Goal: Task Accomplishment & Management: Complete application form

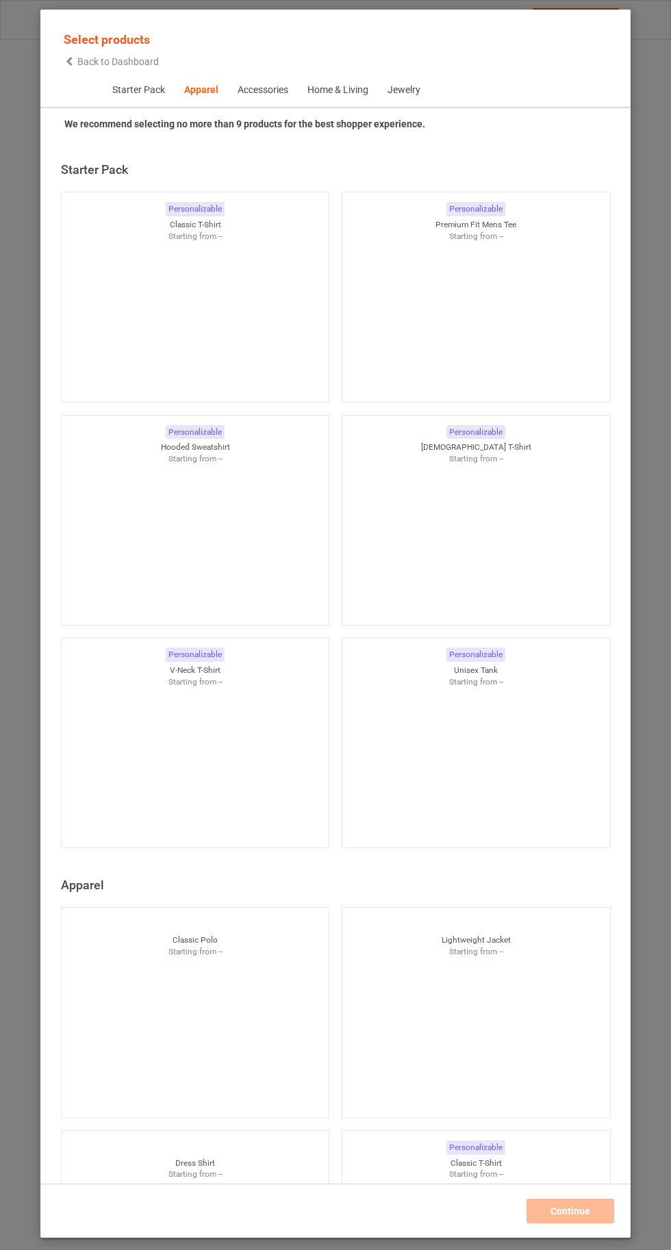
scroll to position [732, 0]
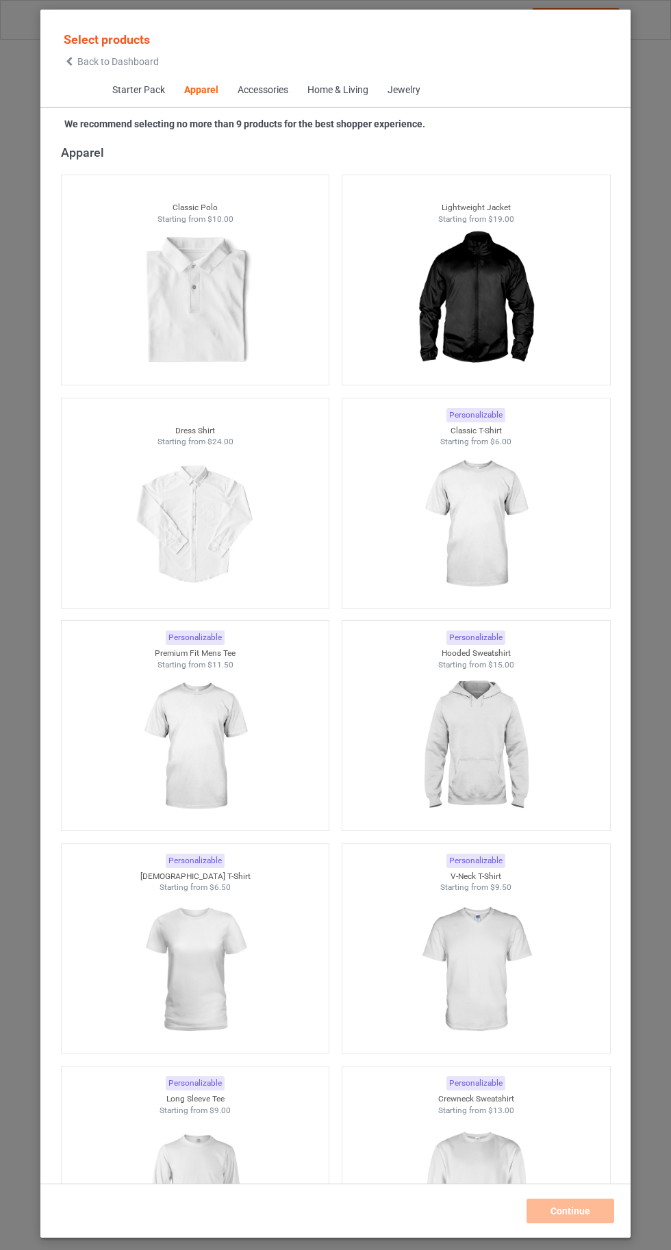
click at [486, 549] on img at bounding box center [475, 524] width 123 height 153
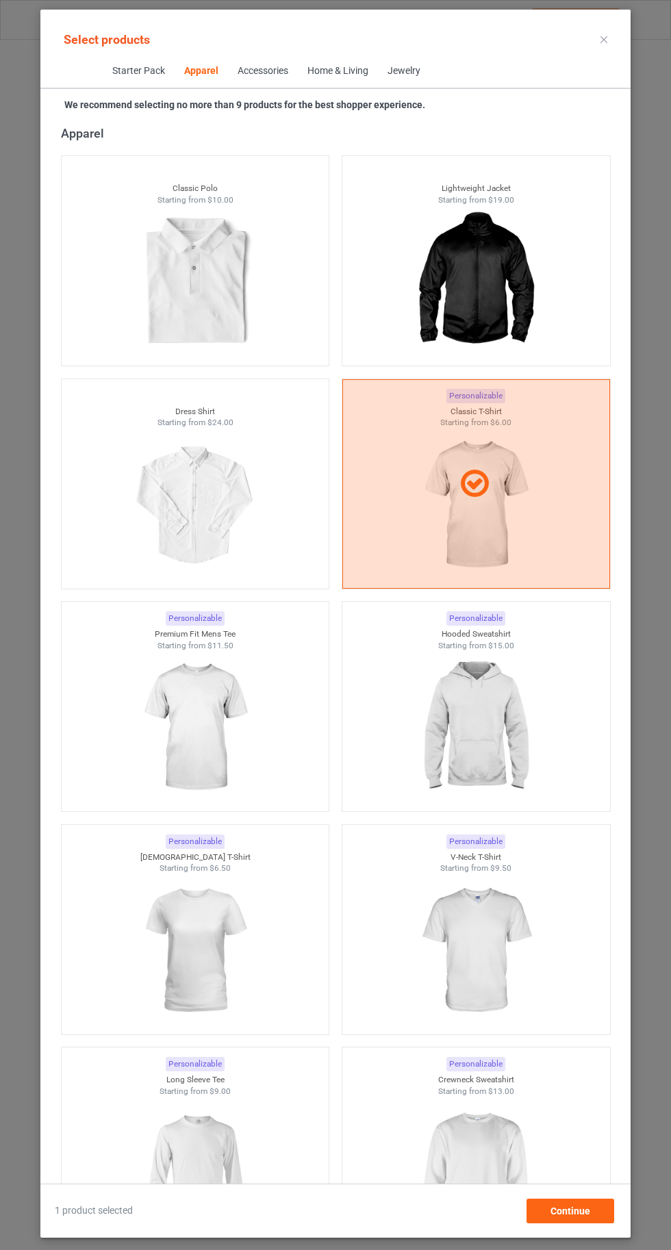
click at [481, 712] on img at bounding box center [475, 727] width 123 height 153
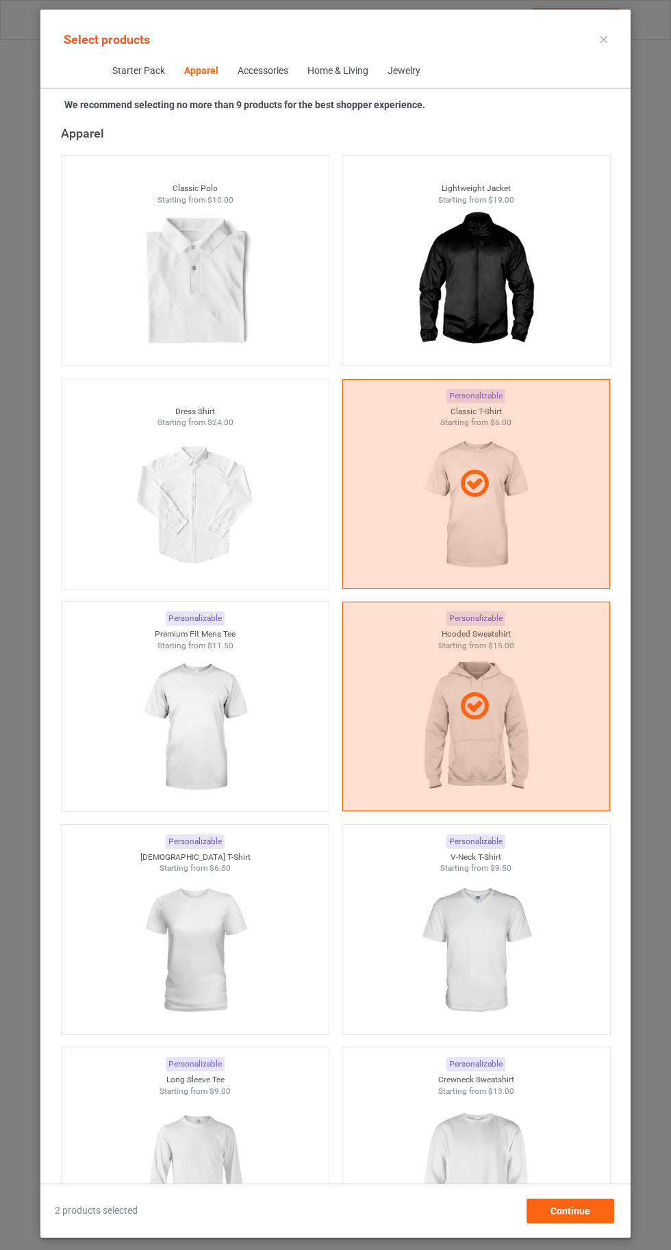
click at [504, 919] on img at bounding box center [475, 950] width 123 height 153
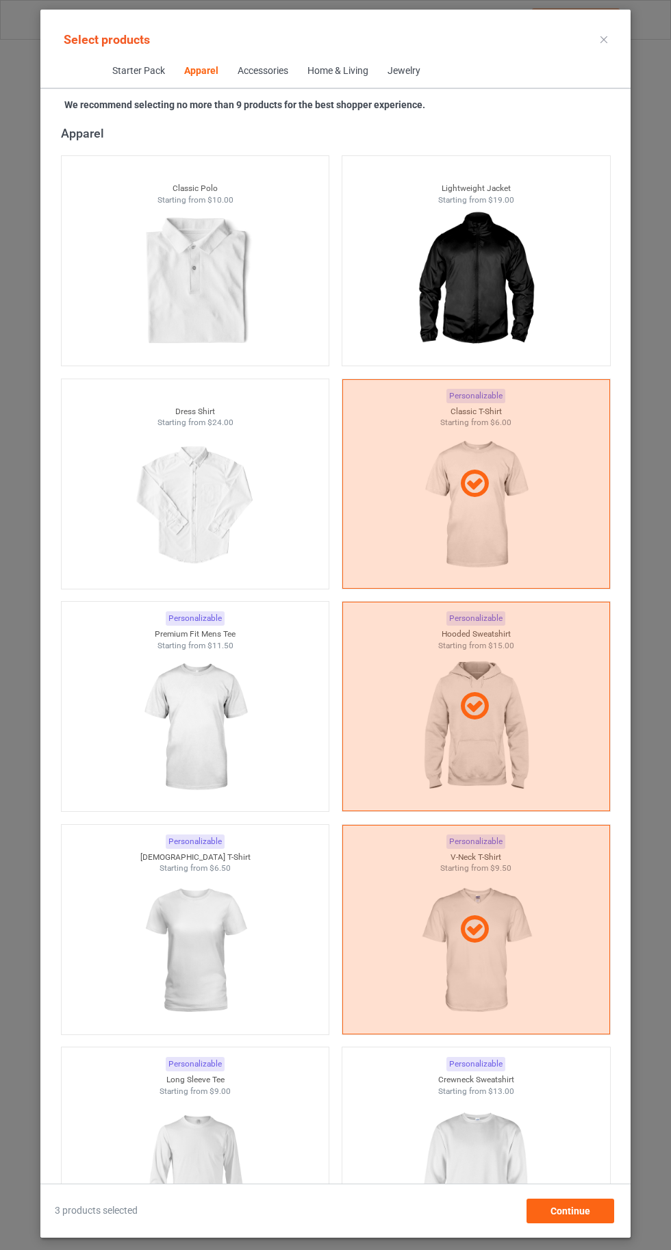
click at [483, 1166] on img at bounding box center [475, 1173] width 123 height 153
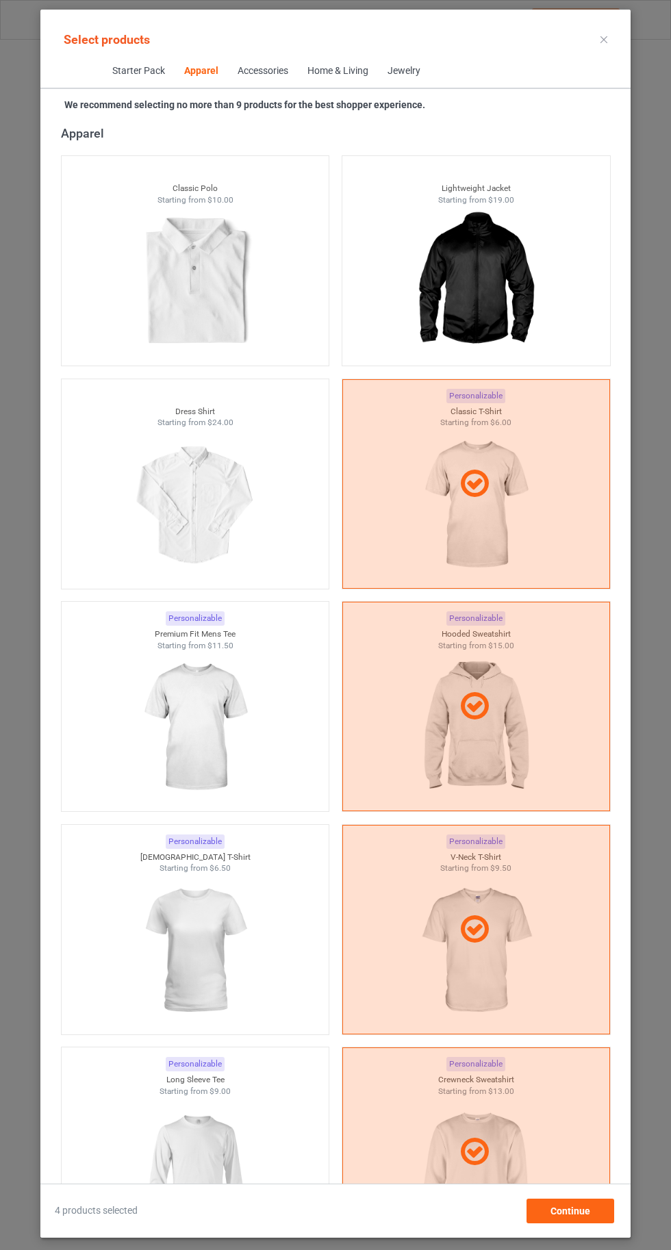
click at [212, 953] on img at bounding box center [194, 950] width 123 height 153
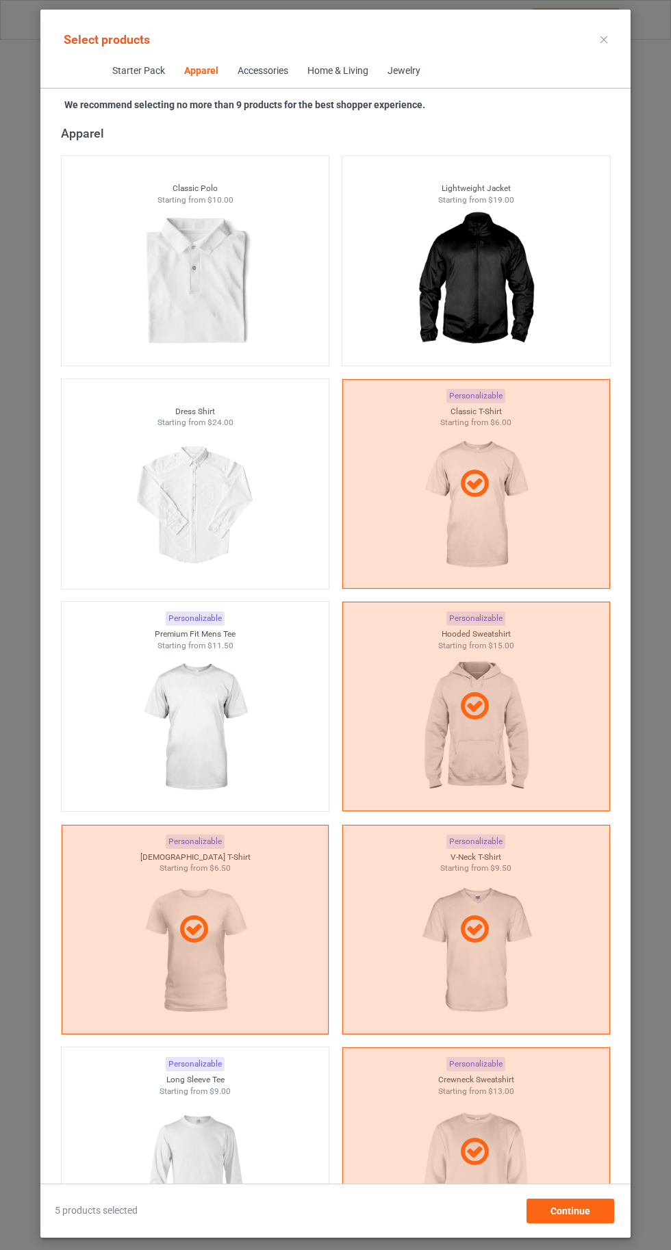
click at [233, 1138] on img at bounding box center [194, 1173] width 123 height 153
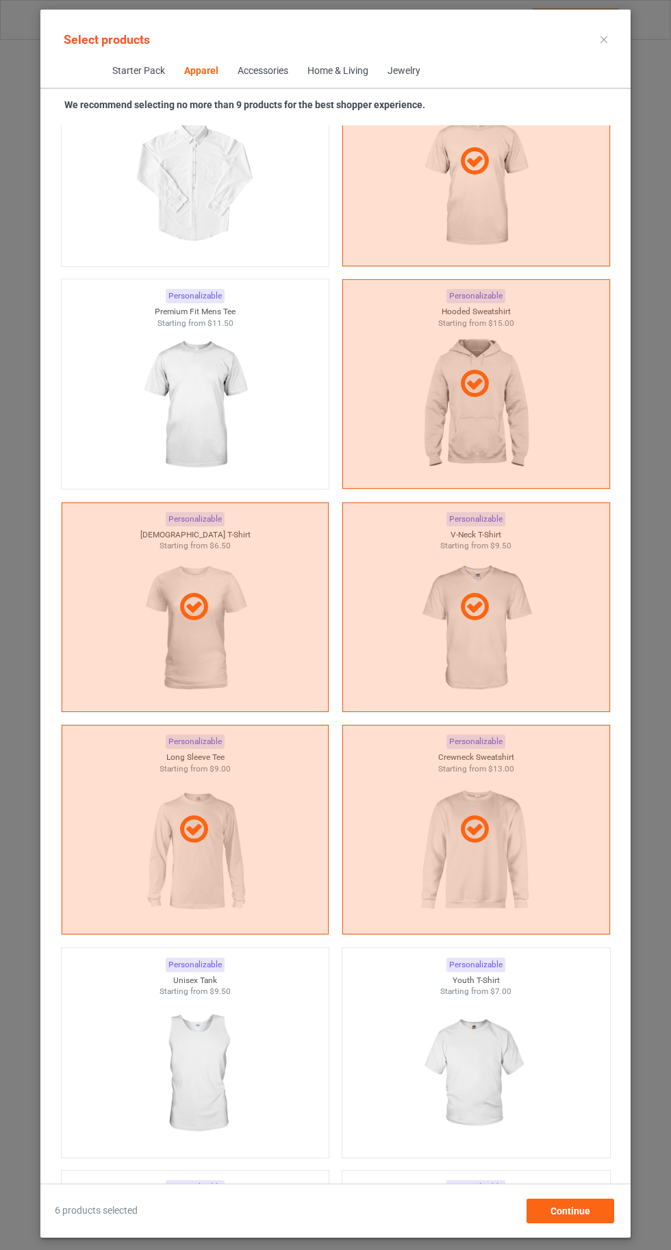
scroll to position [1061, 0]
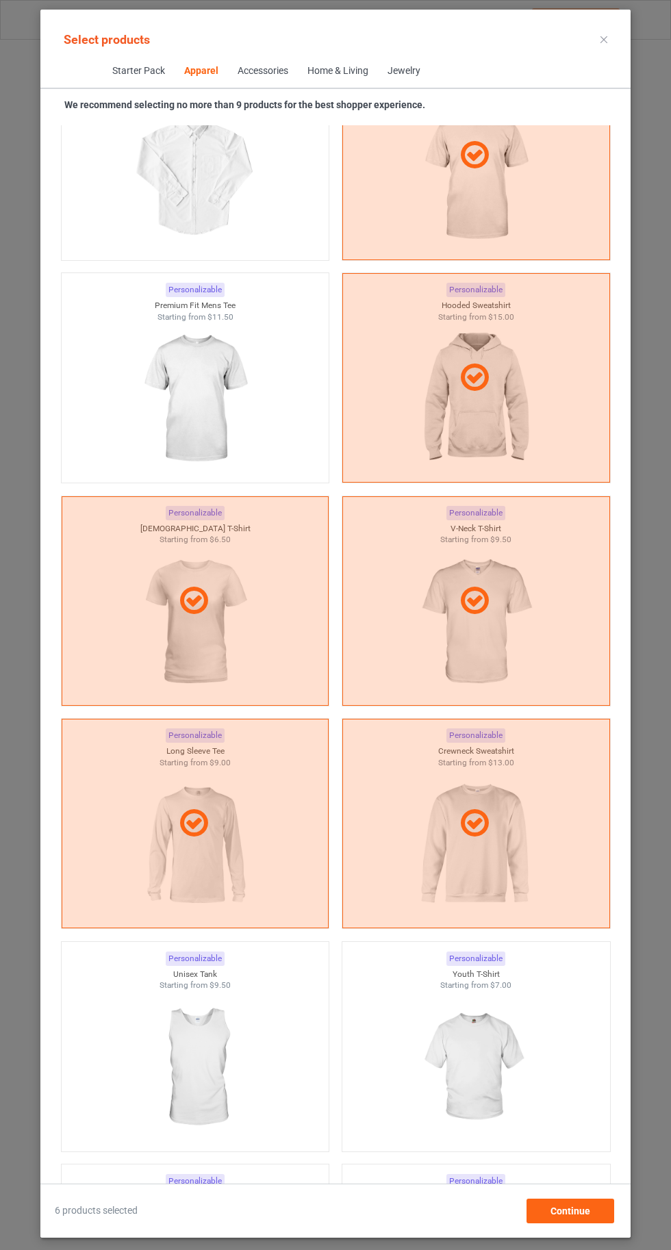
click at [461, 1056] on img at bounding box center [475, 1067] width 123 height 153
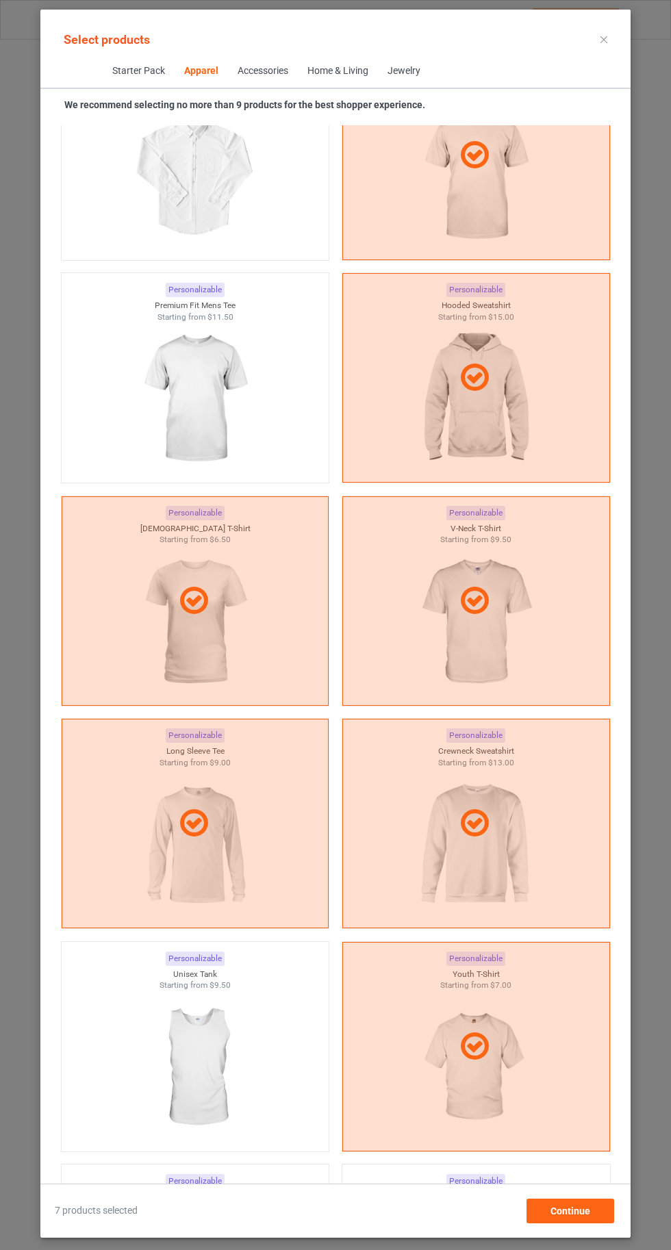
click at [203, 413] on img at bounding box center [194, 398] width 123 height 153
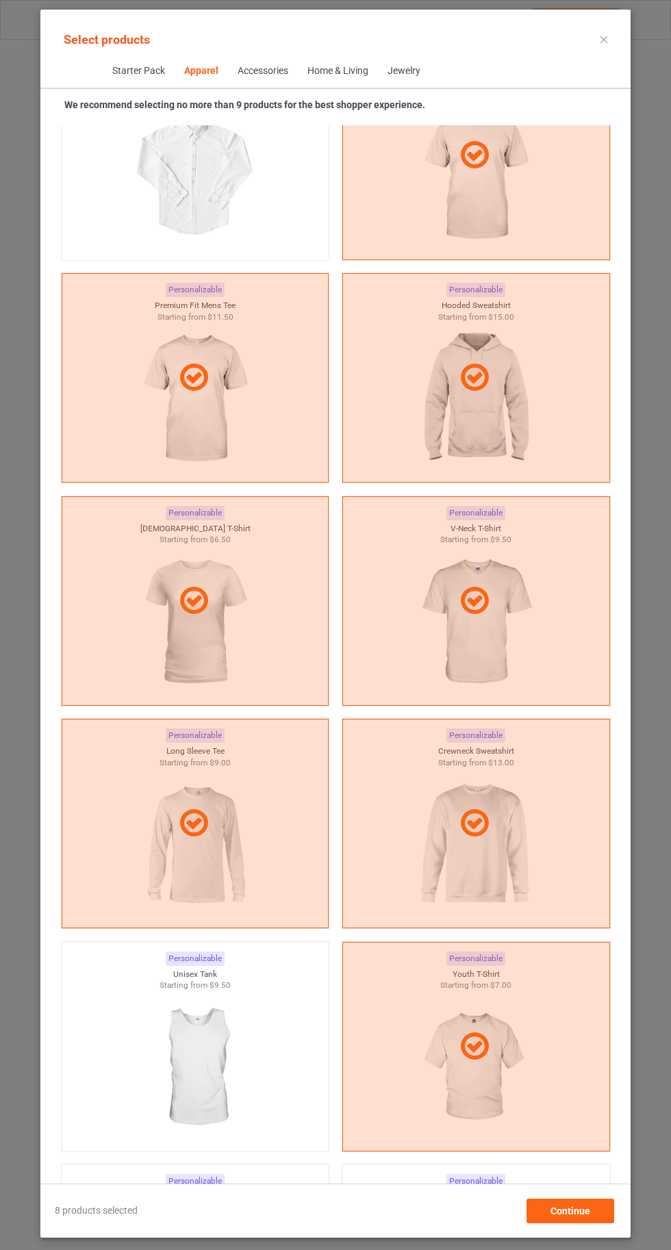
click at [604, 39] on icon at bounding box center [603, 39] width 7 height 7
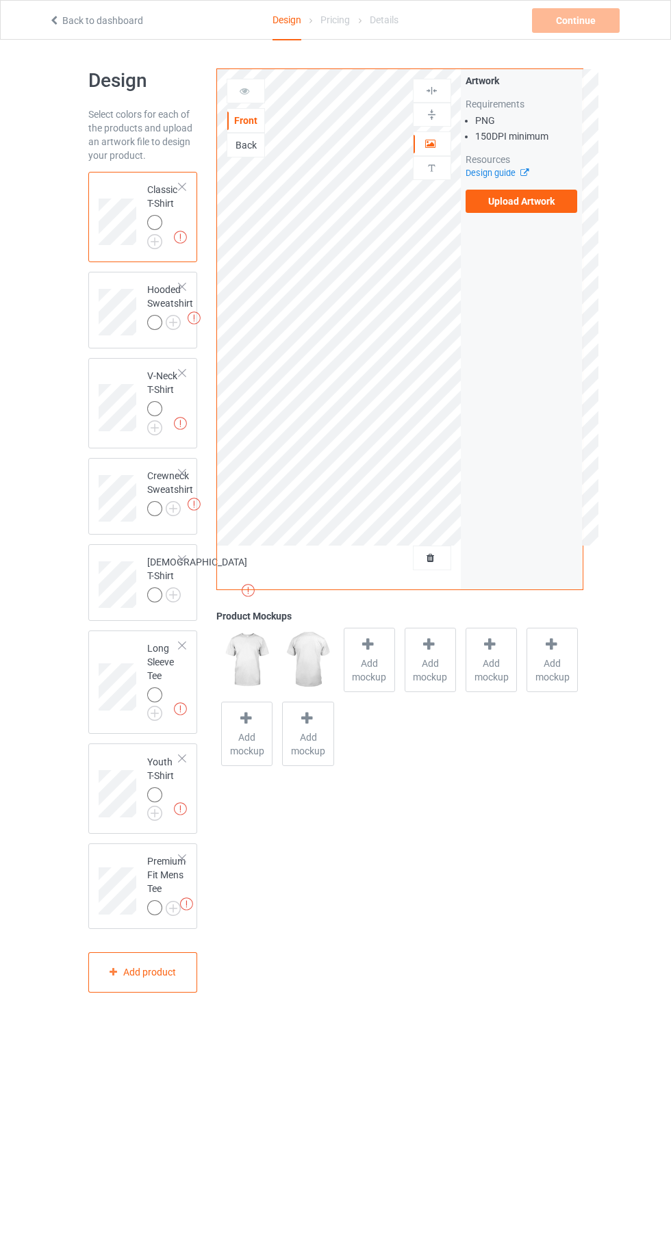
click at [0, 0] on img at bounding box center [0, 0] width 0 height 0
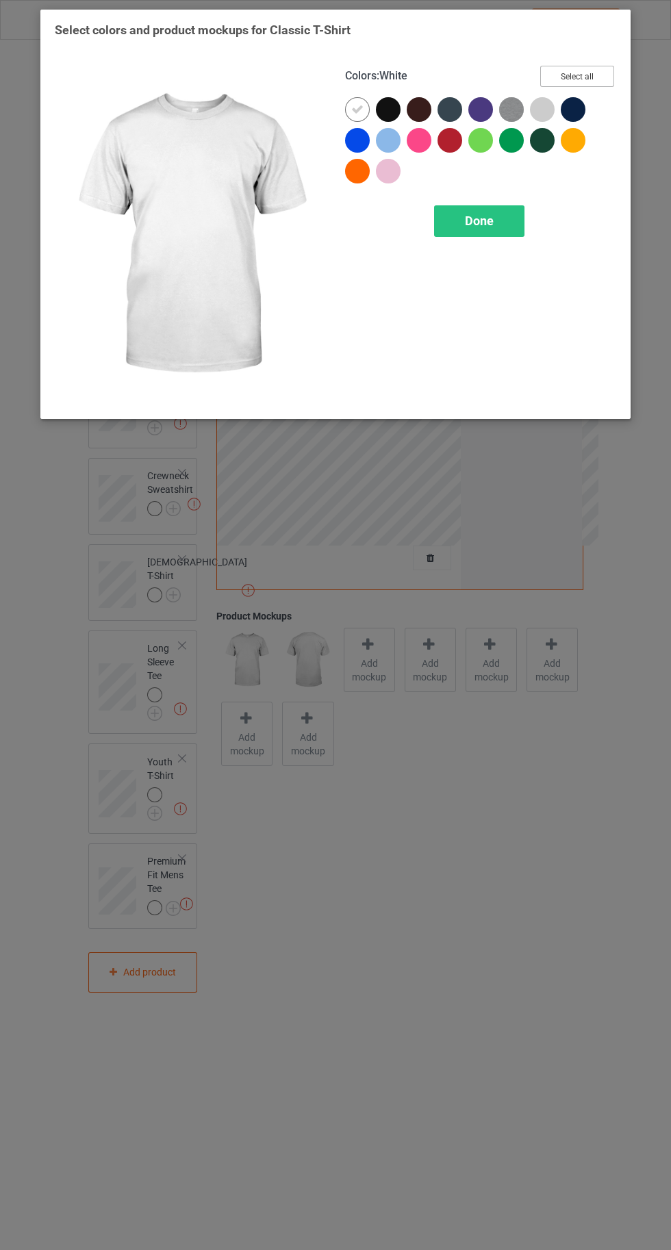
click at [589, 73] on button "Select all" at bounding box center [577, 76] width 74 height 21
click at [356, 109] on icon at bounding box center [357, 109] width 12 height 12
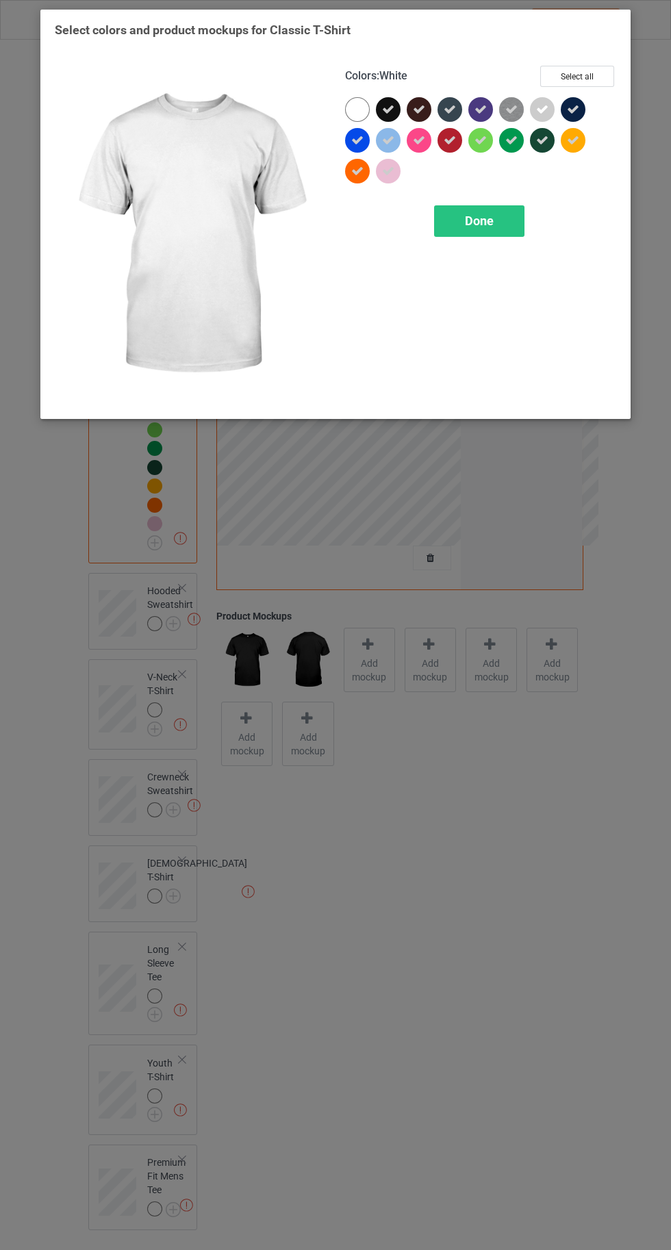
click at [474, 235] on div "Done" at bounding box center [479, 220] width 90 height 31
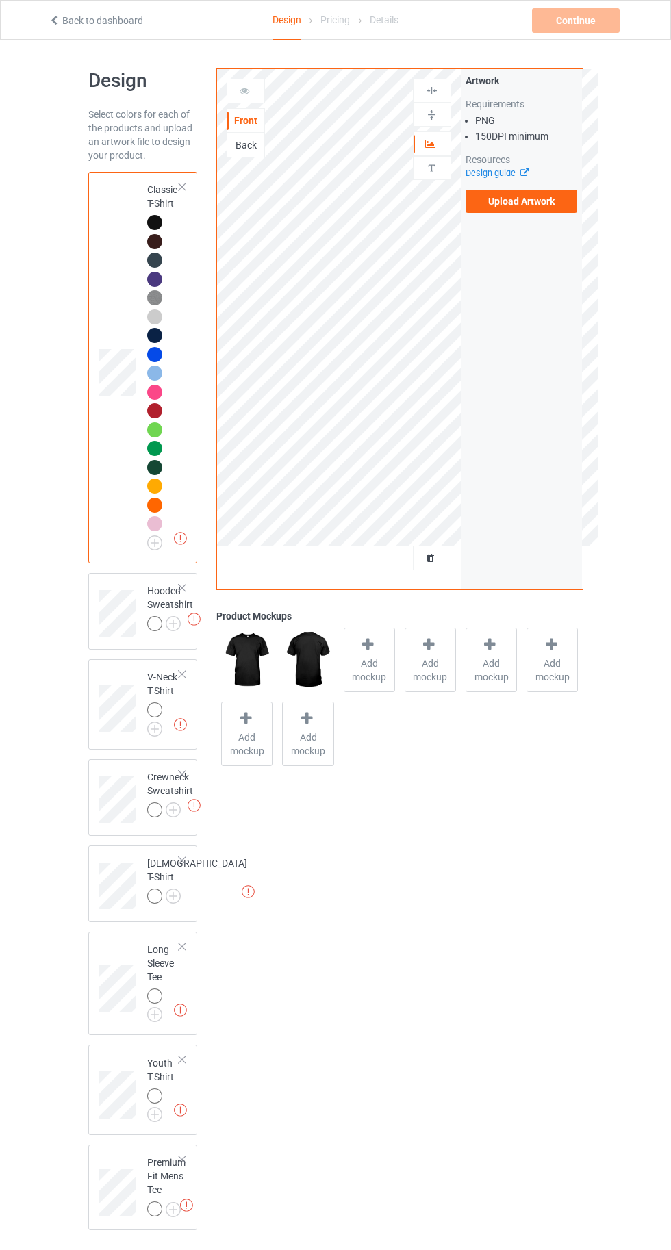
click at [0, 0] on img at bounding box center [0, 0] width 0 height 0
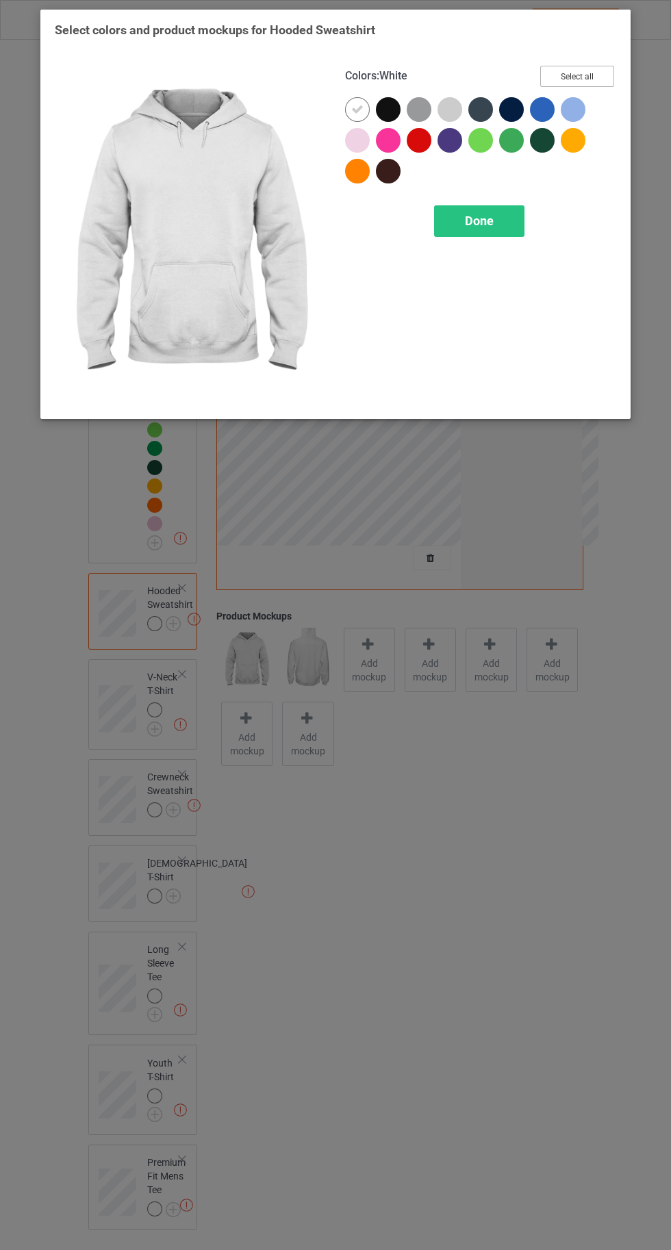
click at [575, 68] on button "Select all" at bounding box center [577, 76] width 74 height 21
click at [357, 109] on icon at bounding box center [357, 109] width 12 height 12
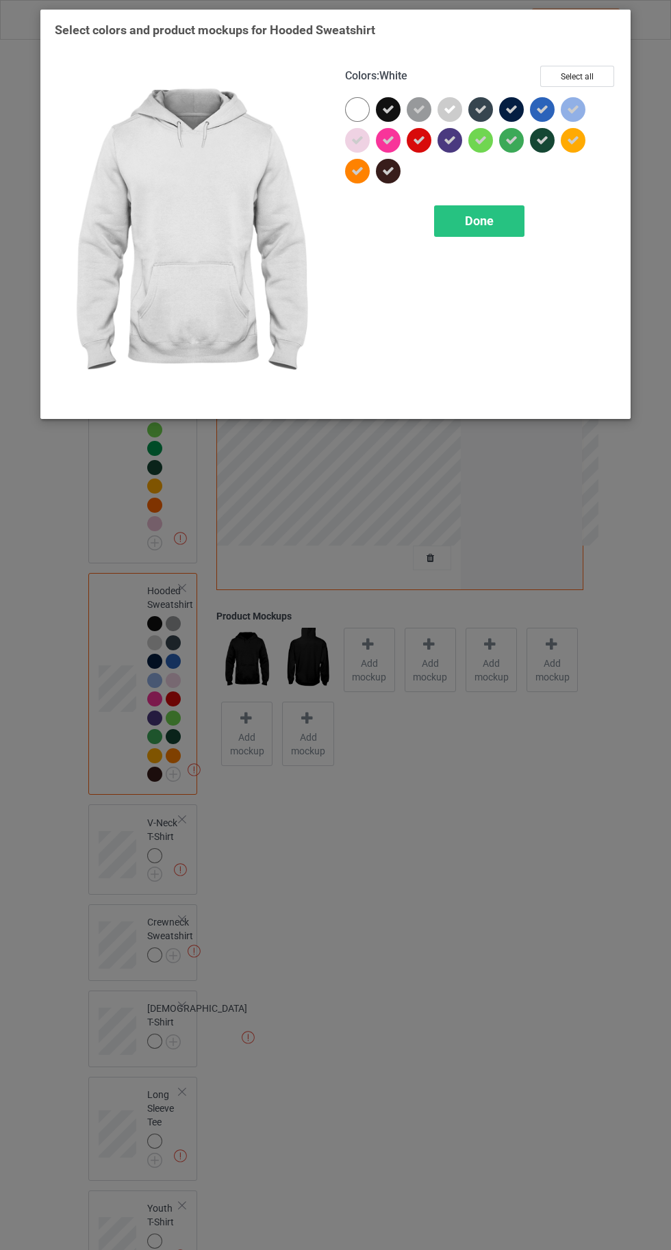
click at [469, 228] on div "Done" at bounding box center [479, 220] width 90 height 31
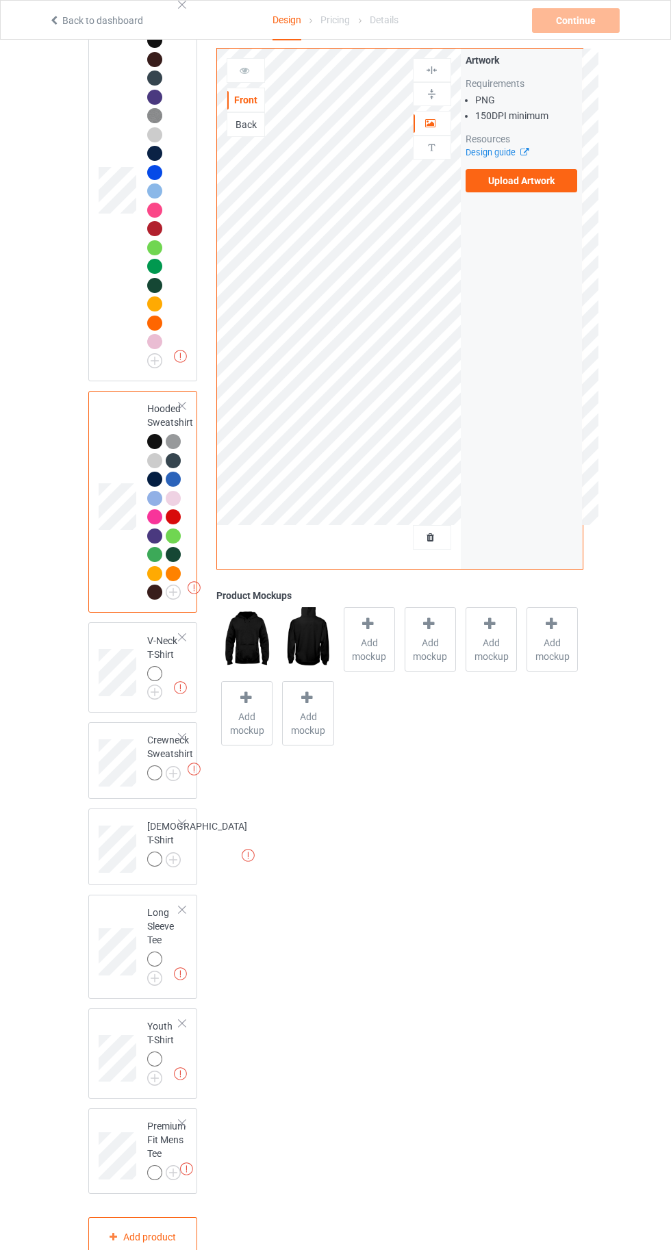
scroll to position [231, 0]
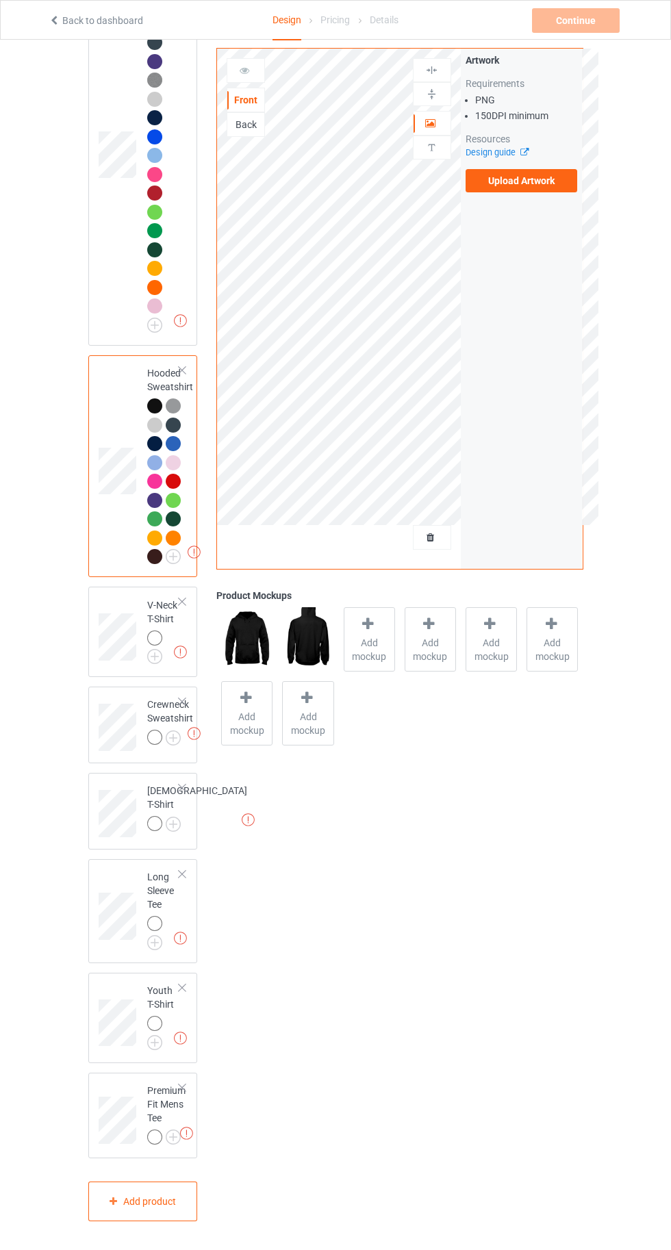
click at [0, 0] on img at bounding box center [0, 0] width 0 height 0
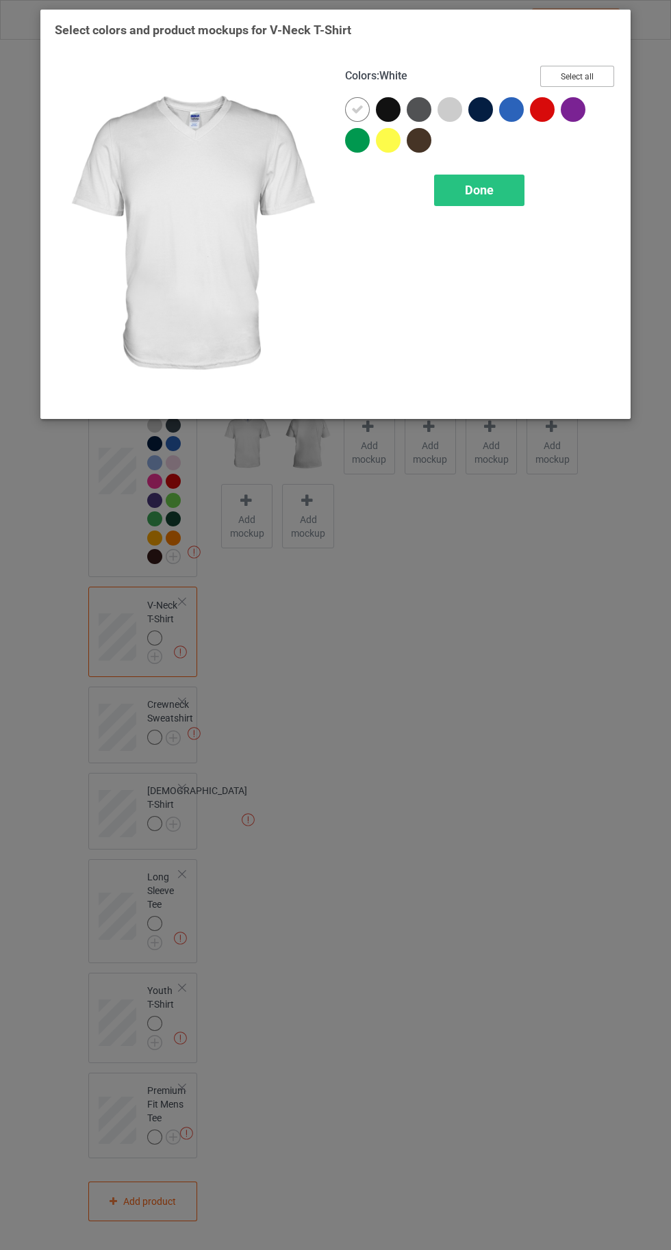
click at [578, 76] on button "Select all" at bounding box center [577, 76] width 74 height 21
click at [350, 107] on div at bounding box center [357, 109] width 25 height 25
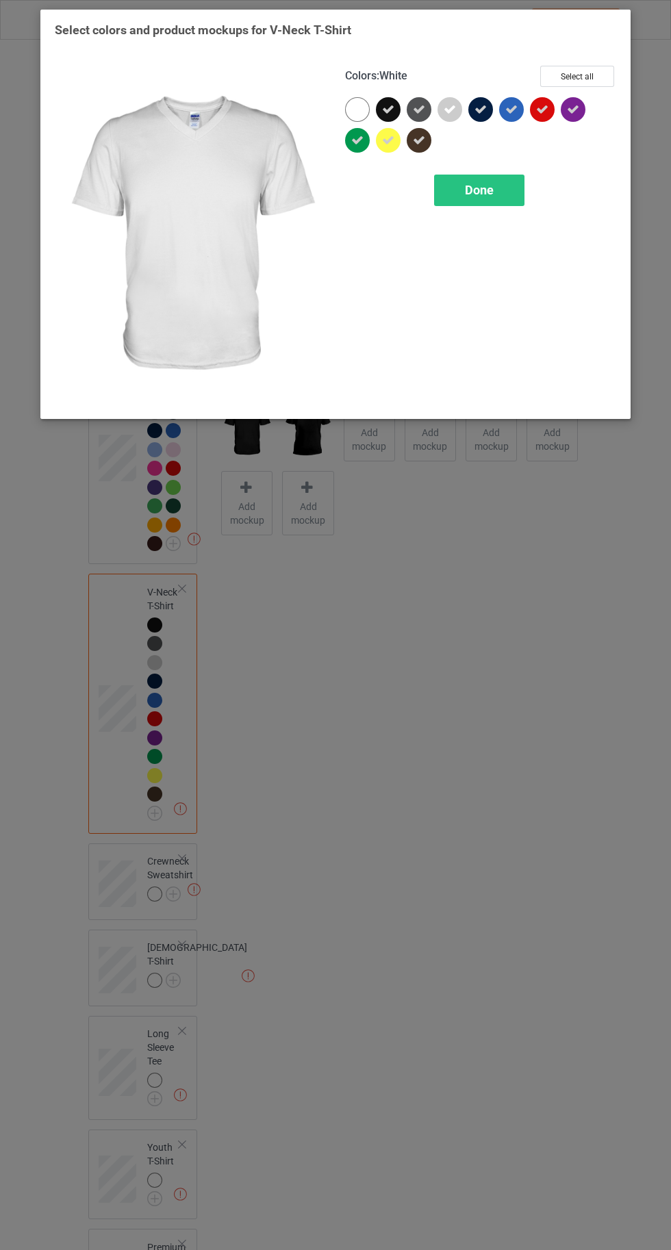
click at [487, 204] on div "Done" at bounding box center [479, 190] width 90 height 31
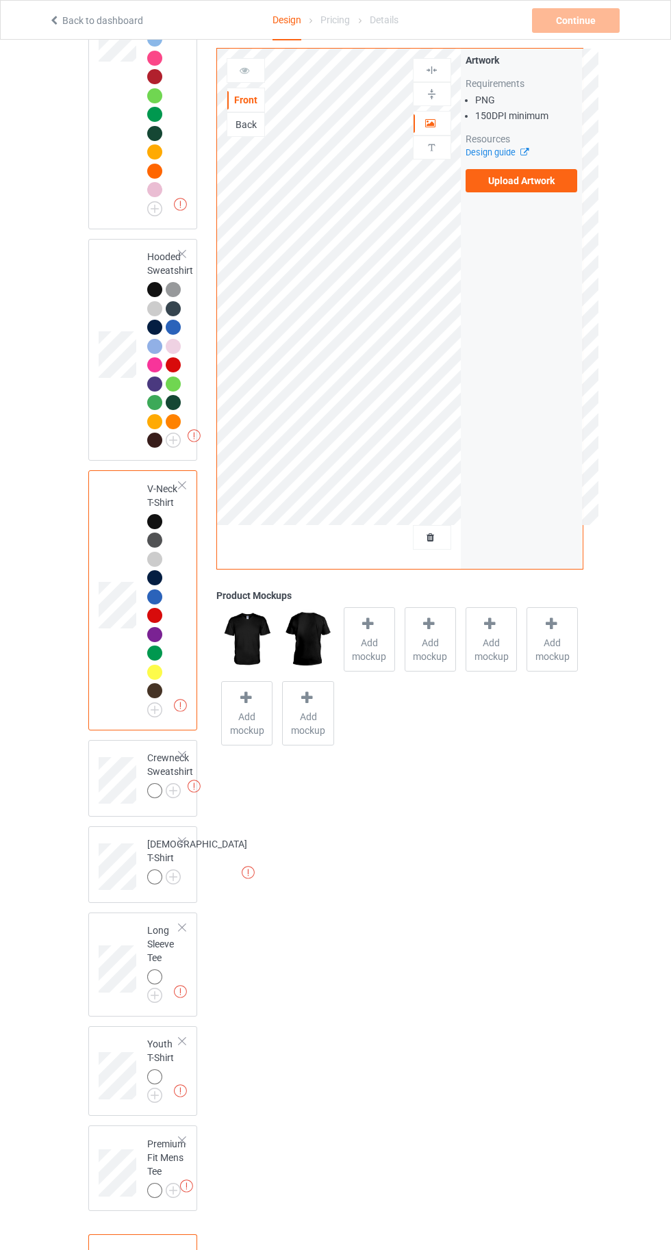
scroll to position [400, 0]
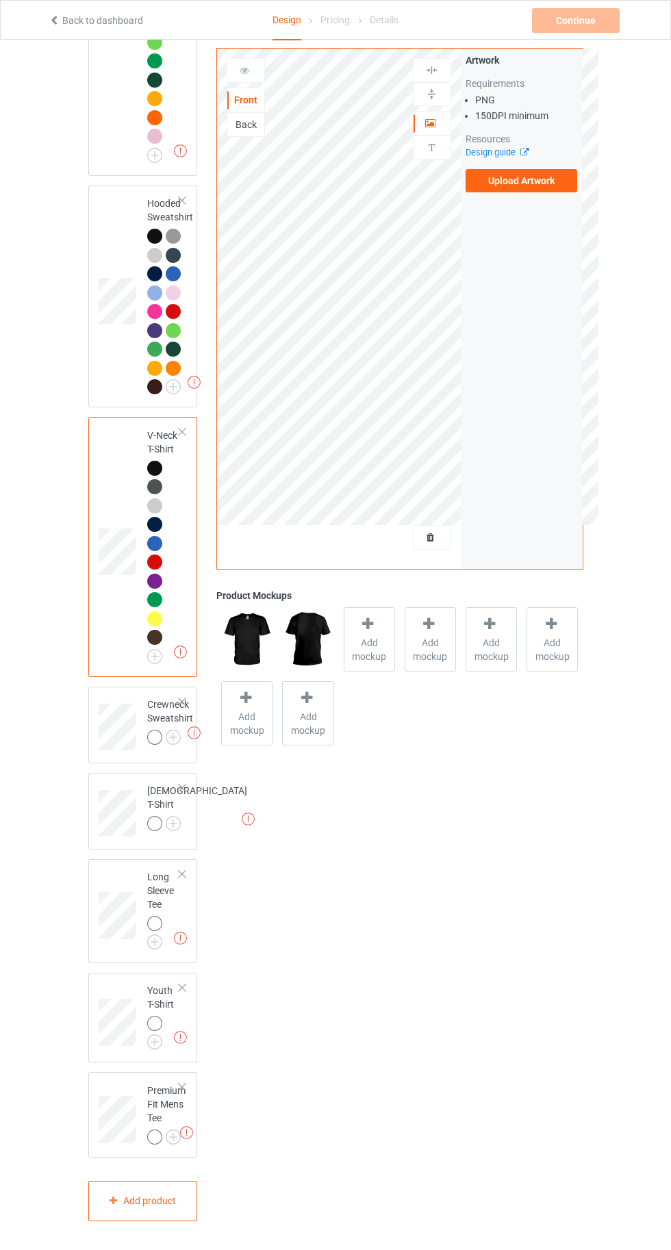
click at [0, 0] on img at bounding box center [0, 0] width 0 height 0
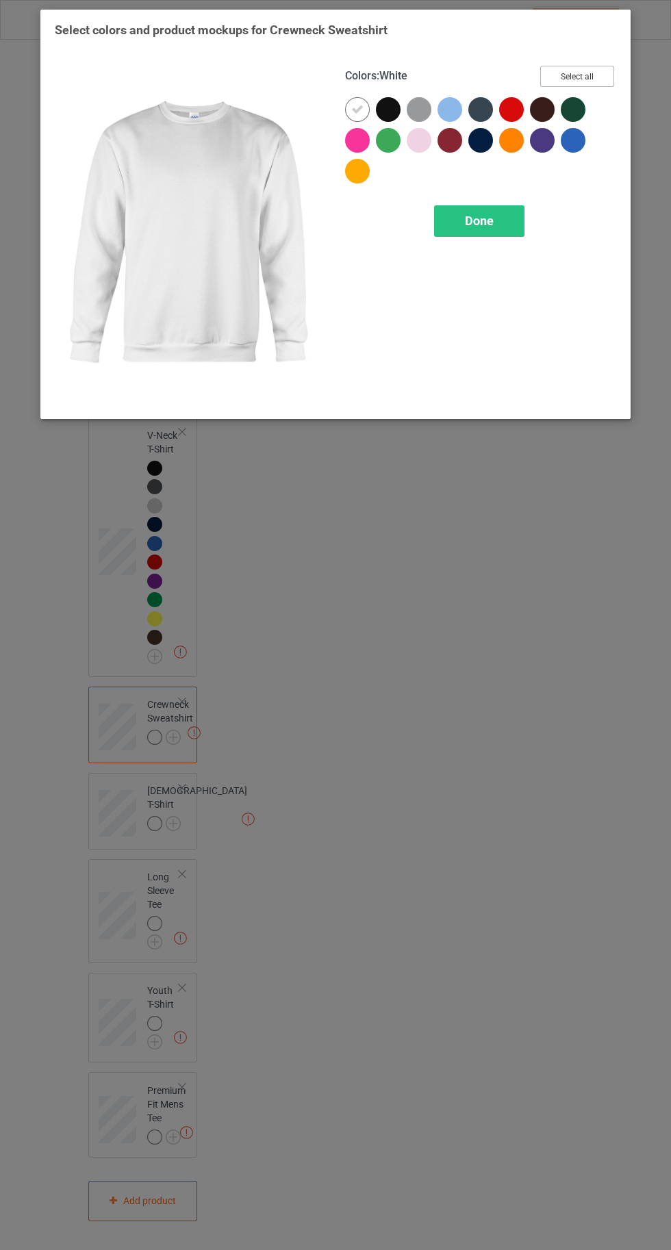
click at [559, 86] on button "Select all" at bounding box center [577, 76] width 74 height 21
click at [350, 111] on div at bounding box center [357, 109] width 25 height 25
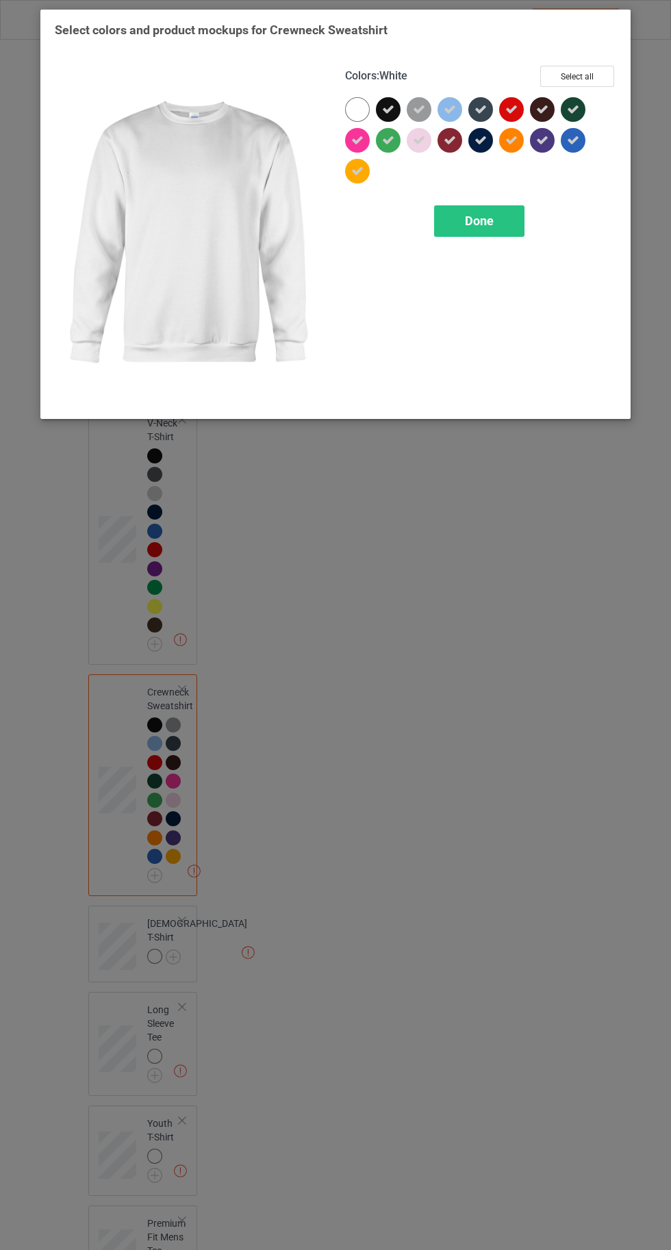
click at [459, 232] on div "Done" at bounding box center [479, 220] width 90 height 31
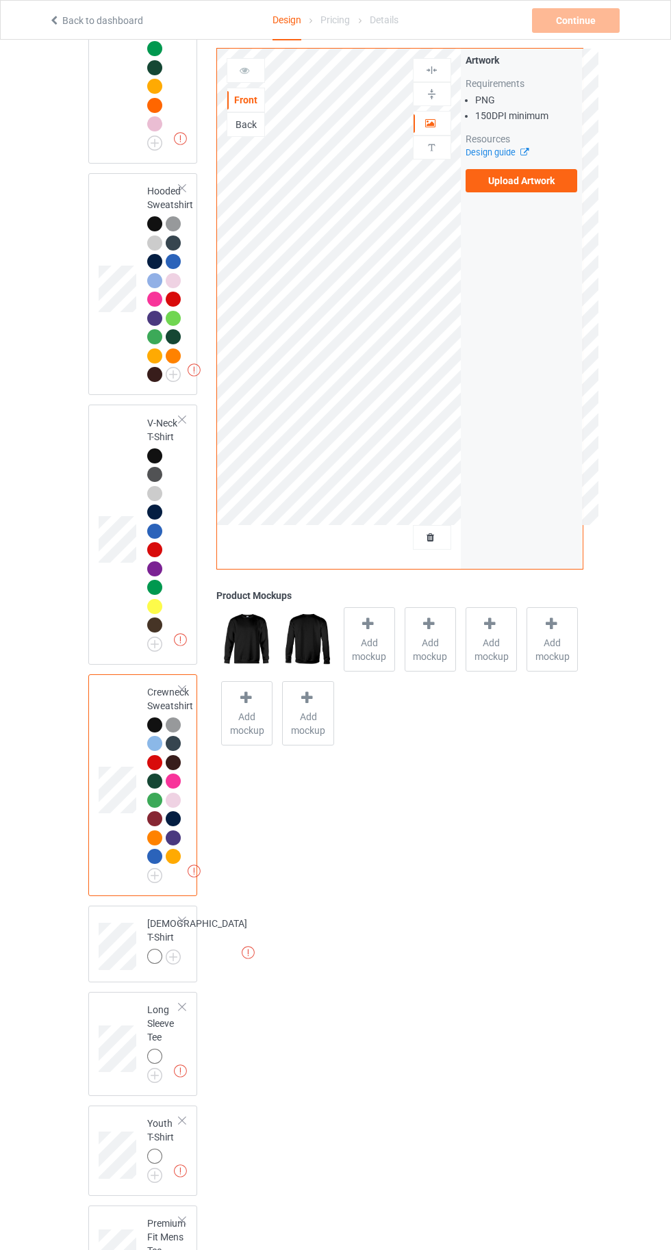
scroll to position [545, 0]
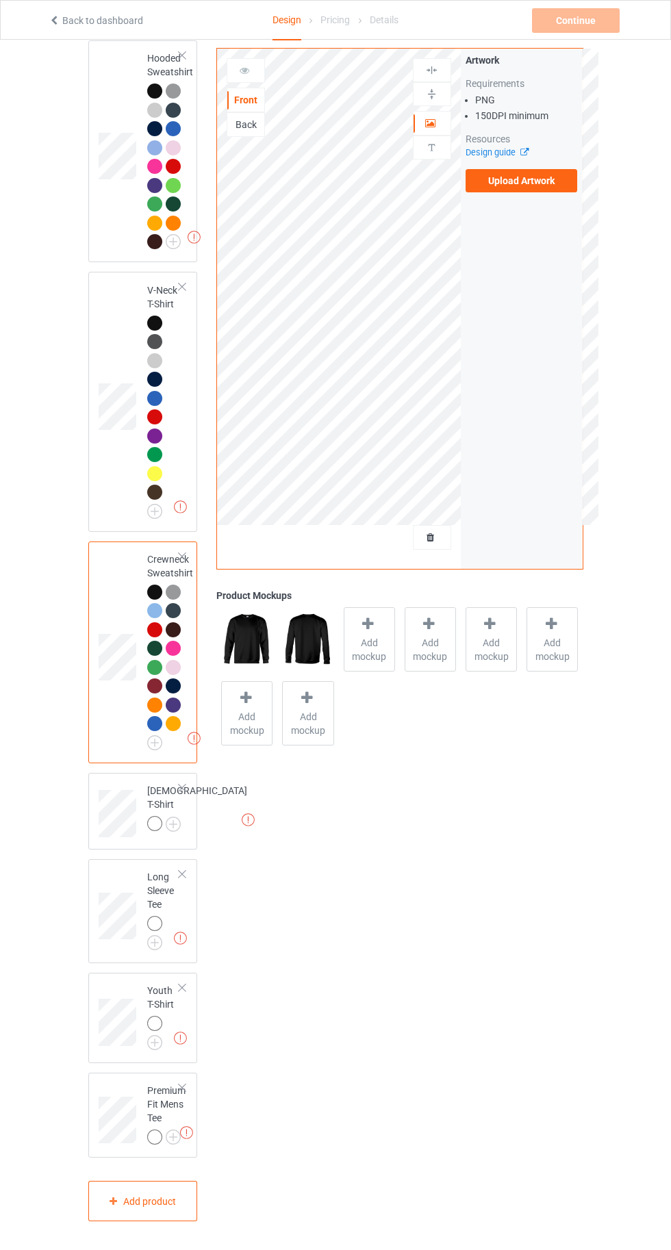
click at [0, 0] on img at bounding box center [0, 0] width 0 height 0
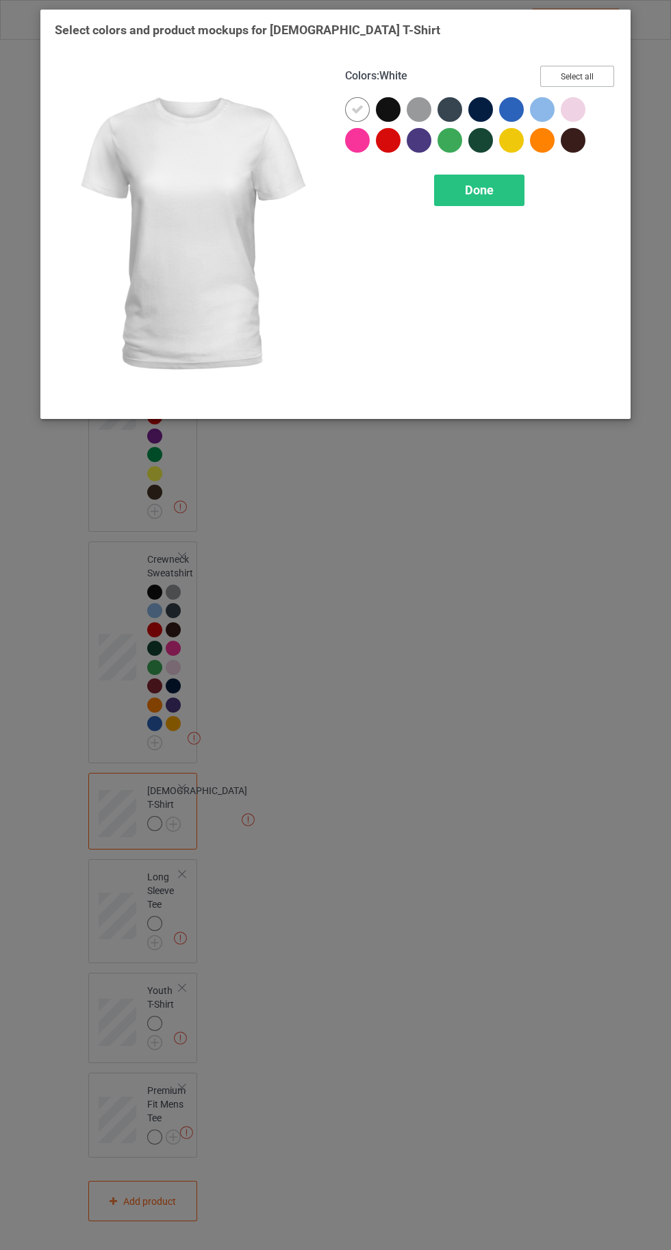
click at [571, 74] on button "Select all" at bounding box center [577, 76] width 74 height 21
click at [346, 109] on div at bounding box center [357, 109] width 25 height 25
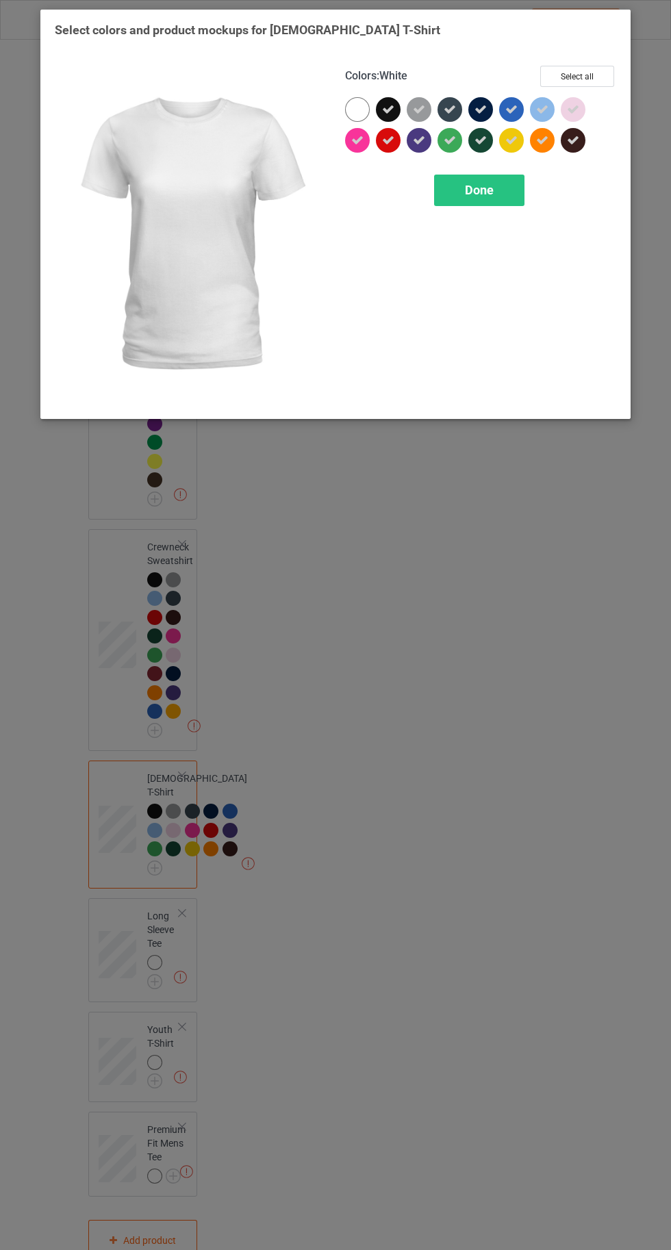
click at [472, 205] on div "Done" at bounding box center [479, 190] width 90 height 31
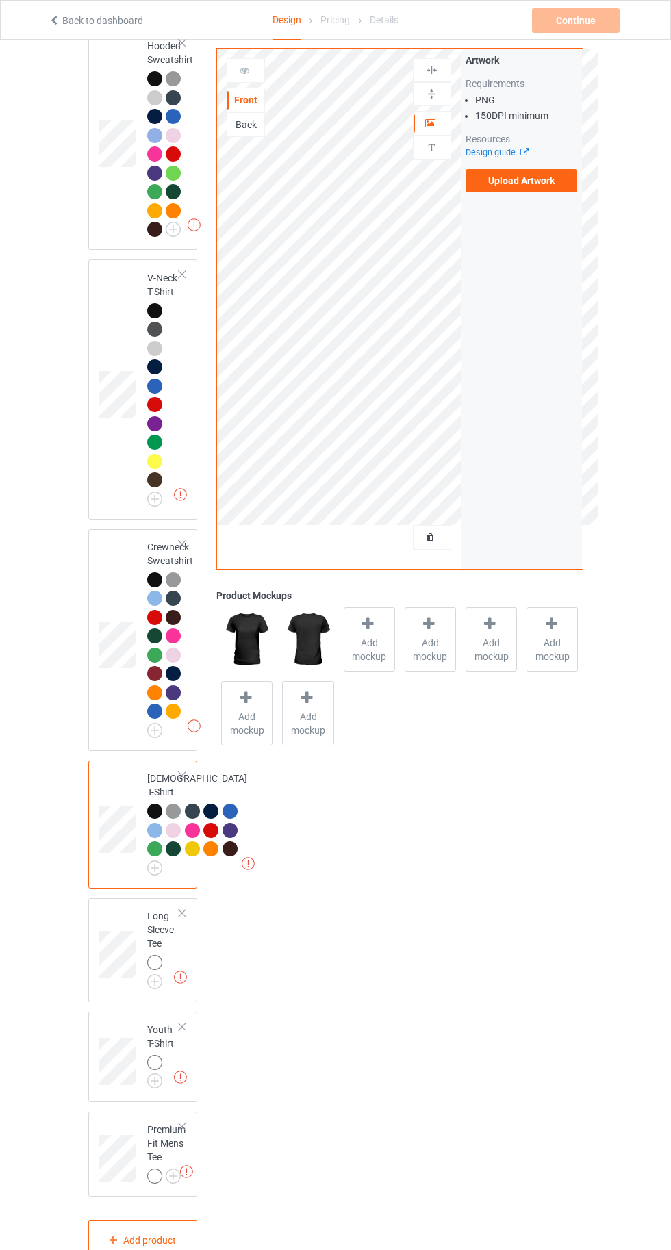
scroll to position [808, 0]
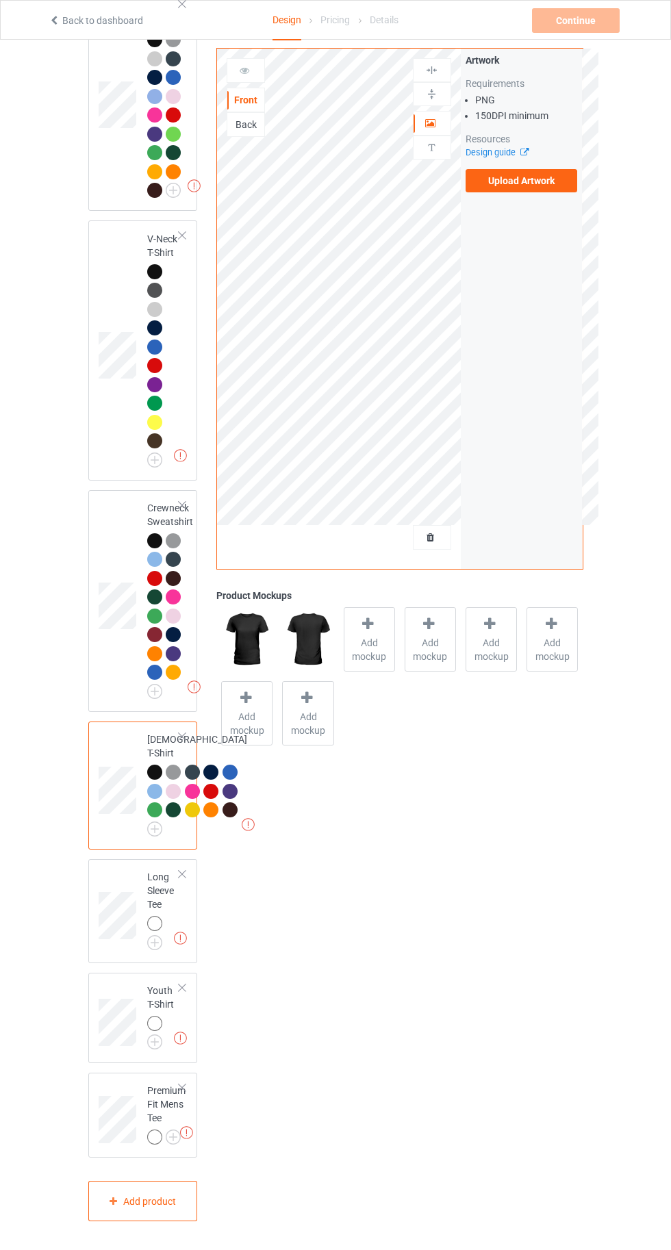
click at [178, 973] on div "Missing artworks Youth T-Shirt" at bounding box center [143, 1018] width 110 height 90
click at [0, 0] on img at bounding box center [0, 0] width 0 height 0
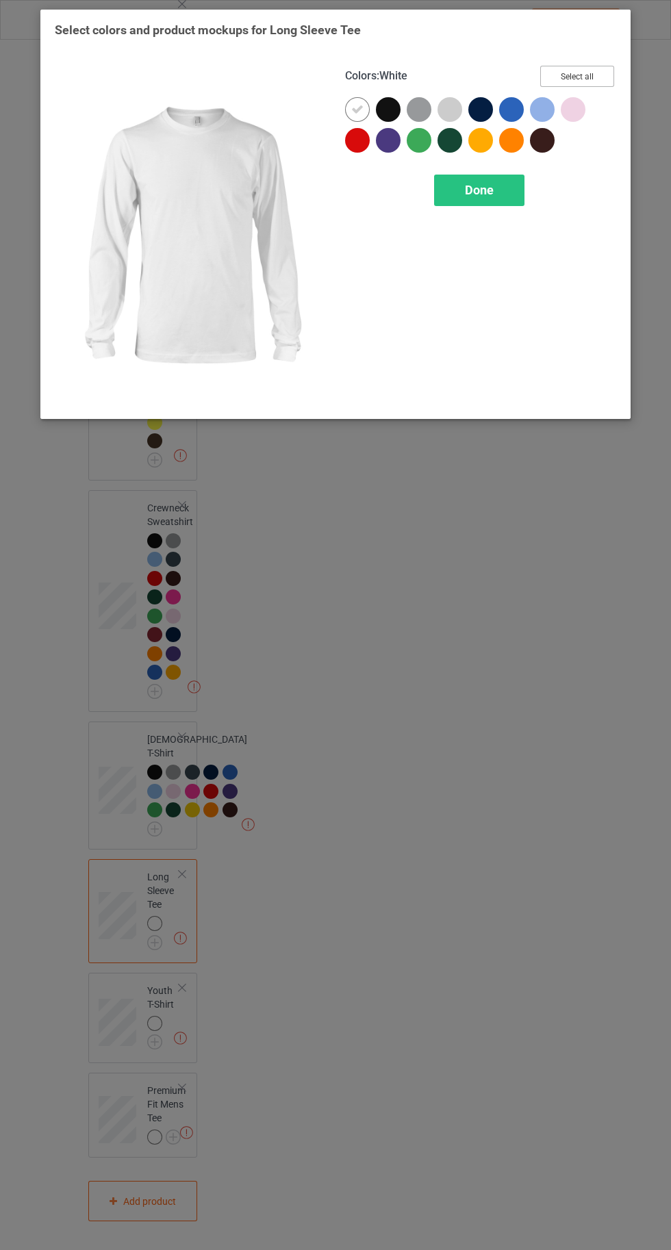
click at [587, 68] on button "Select all" at bounding box center [577, 76] width 74 height 21
click at [348, 109] on div at bounding box center [357, 109] width 25 height 25
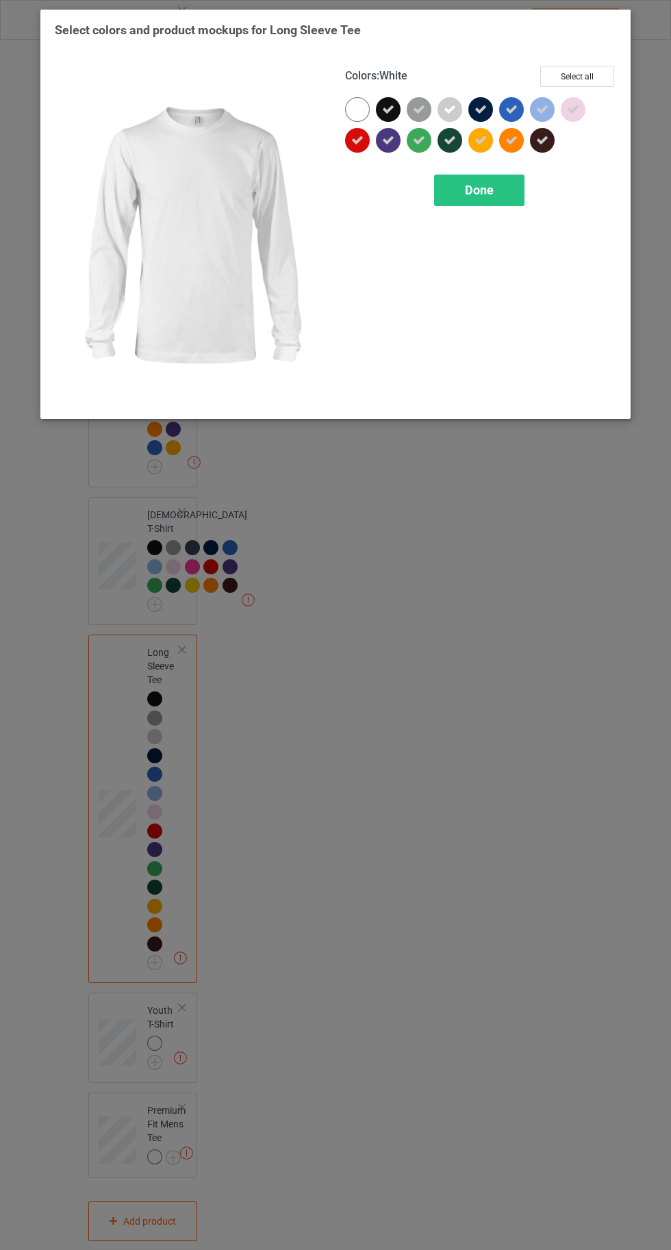
click at [475, 205] on div "Done" at bounding box center [479, 190] width 90 height 31
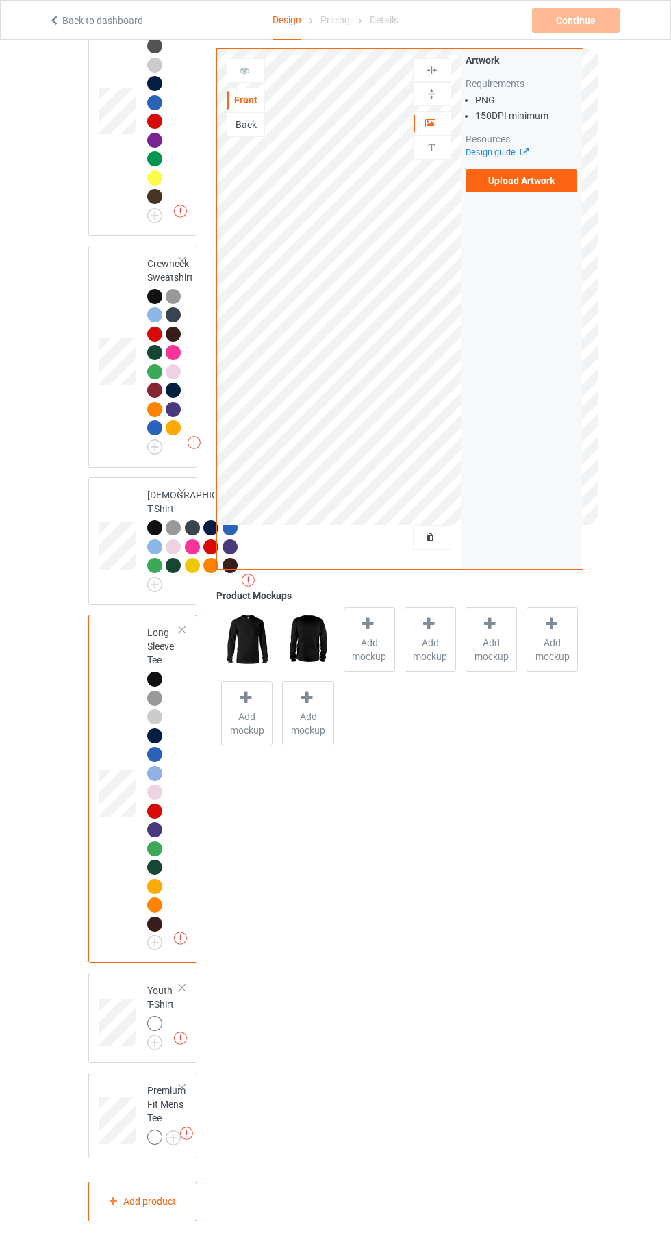
scroll to position [1053, 0]
click at [0, 0] on img at bounding box center [0, 0] width 0 height 0
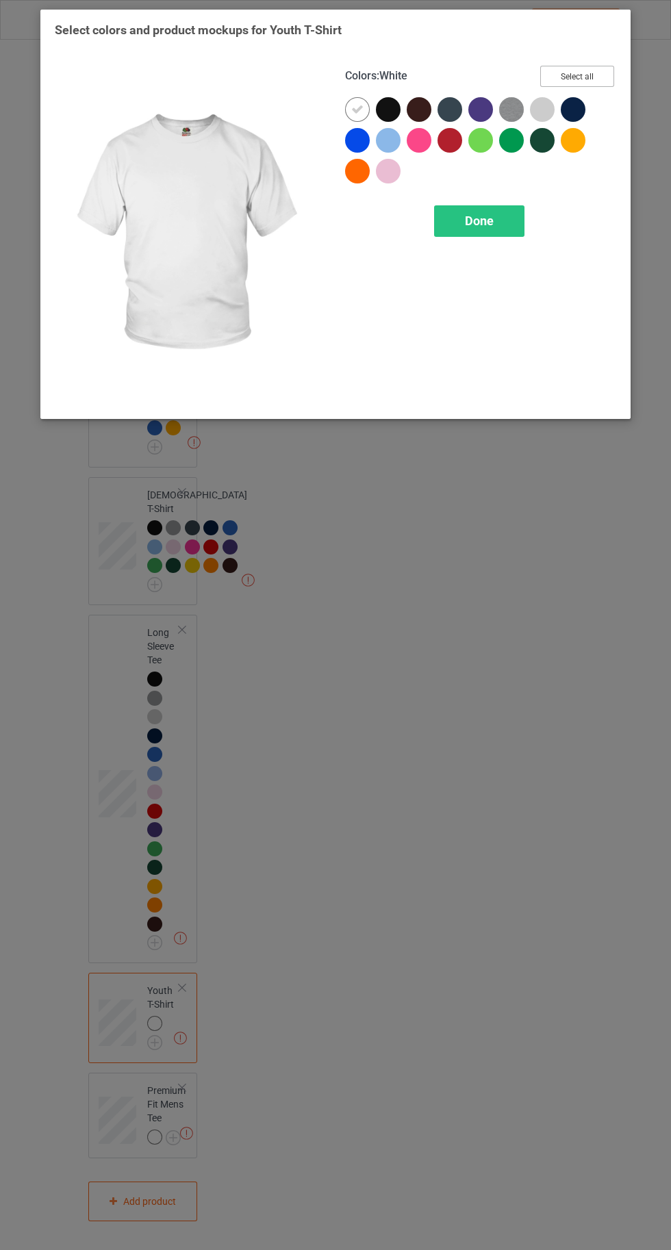
click at [580, 68] on button "Select all" at bounding box center [577, 76] width 74 height 21
click at [357, 109] on icon at bounding box center [357, 109] width 12 height 12
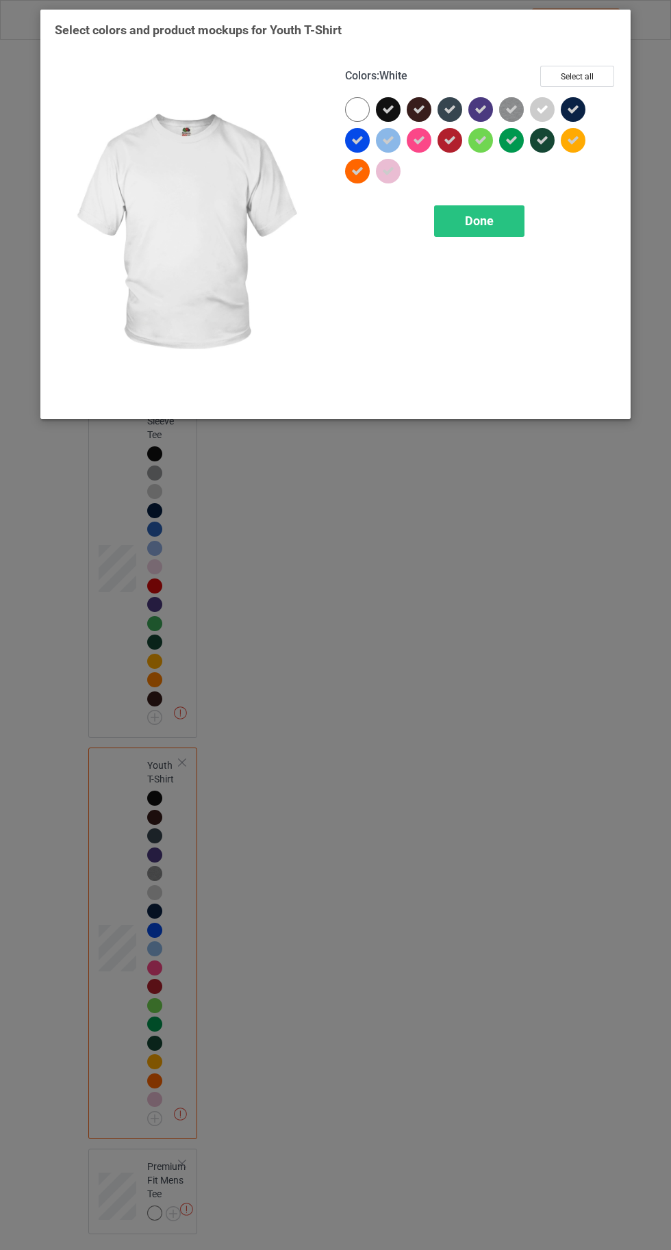
click at [466, 228] on div "Done" at bounding box center [479, 220] width 90 height 31
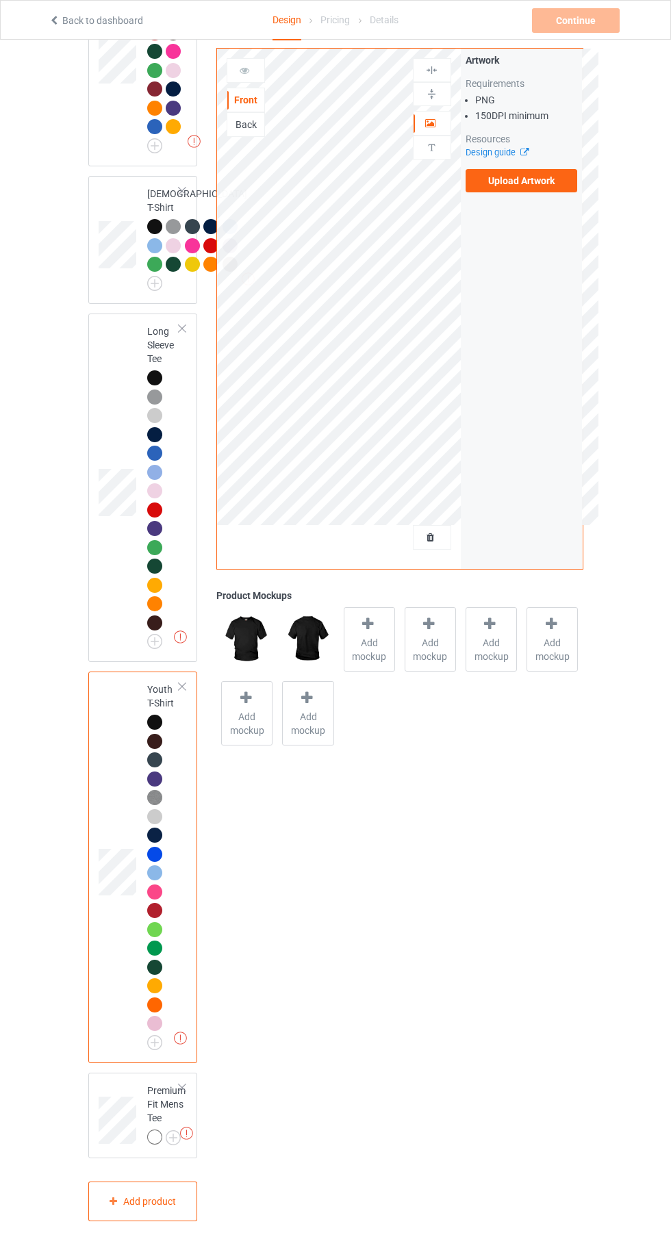
scroll to position [1355, 0]
click at [0, 0] on img at bounding box center [0, 0] width 0 height 0
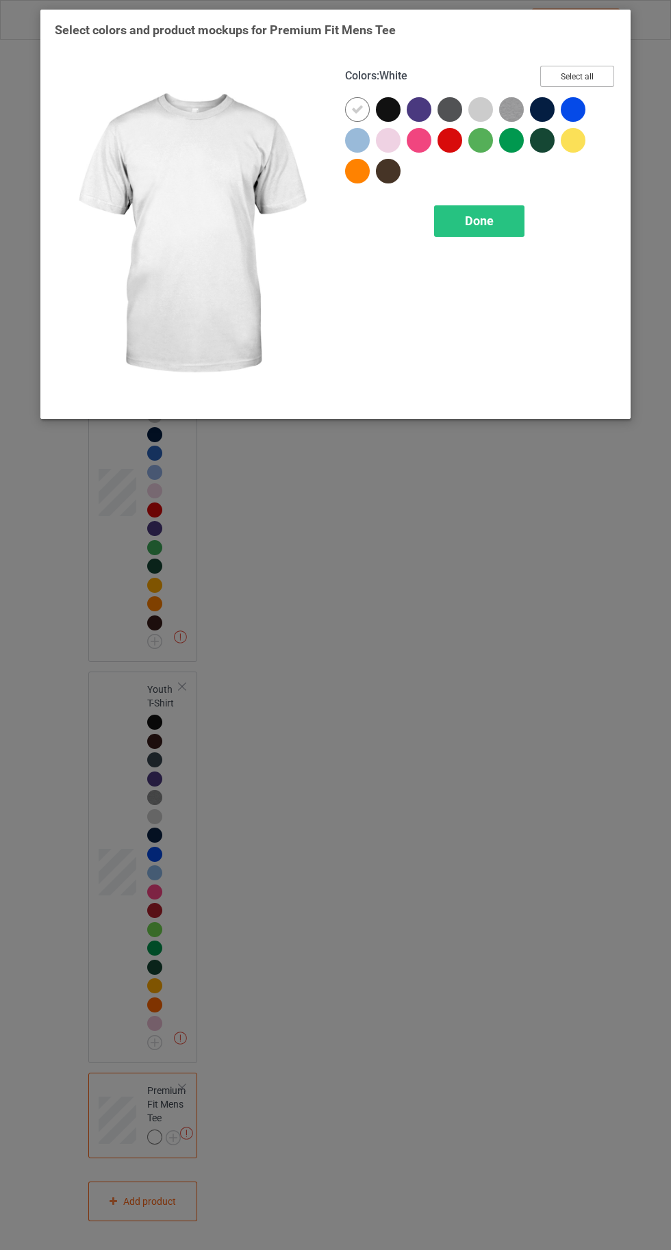
click at [586, 71] on button "Select all" at bounding box center [577, 76] width 74 height 21
click at [352, 110] on icon at bounding box center [357, 109] width 12 height 12
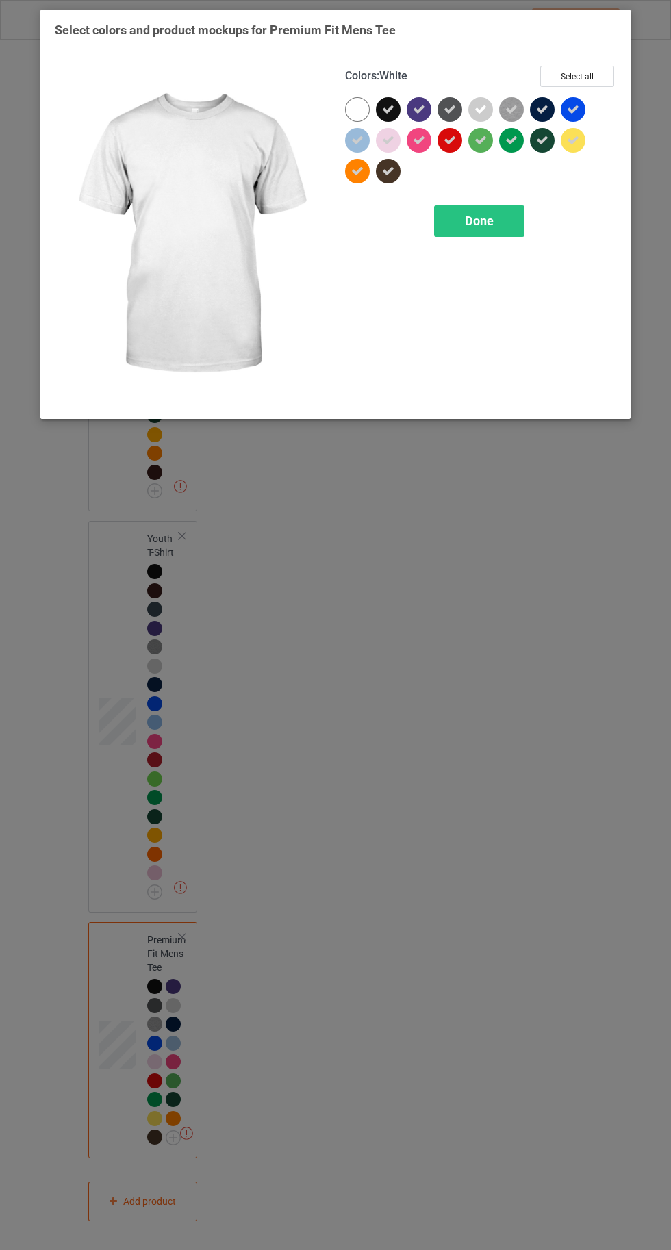
click at [479, 228] on div "Done" at bounding box center [479, 220] width 90 height 31
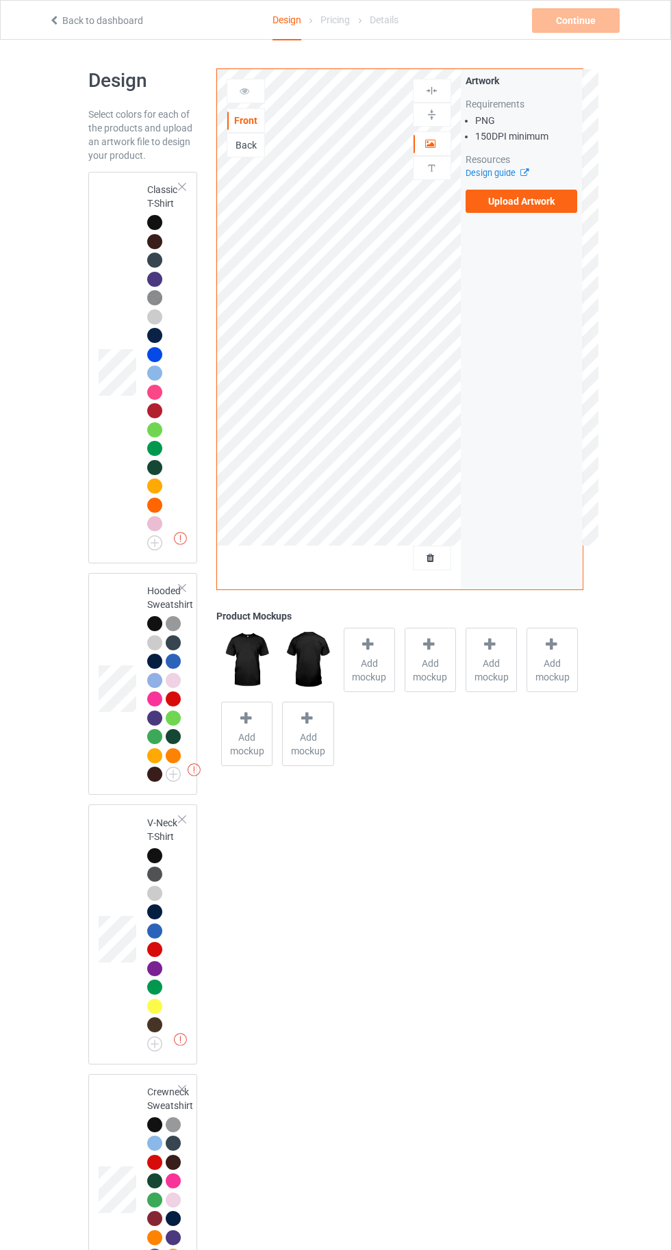
click at [149, 220] on div at bounding box center [154, 222] width 15 height 15
click at [357, 664] on span "Add mockup" at bounding box center [369, 669] width 50 height 27
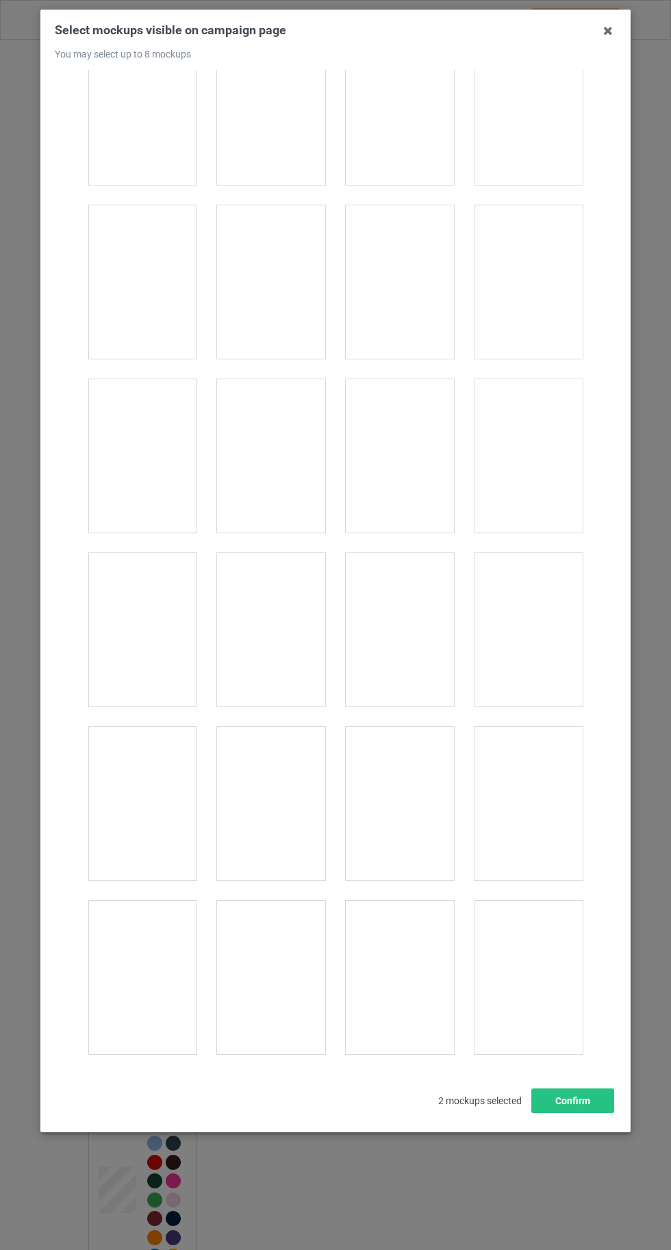
scroll to position [18875, 0]
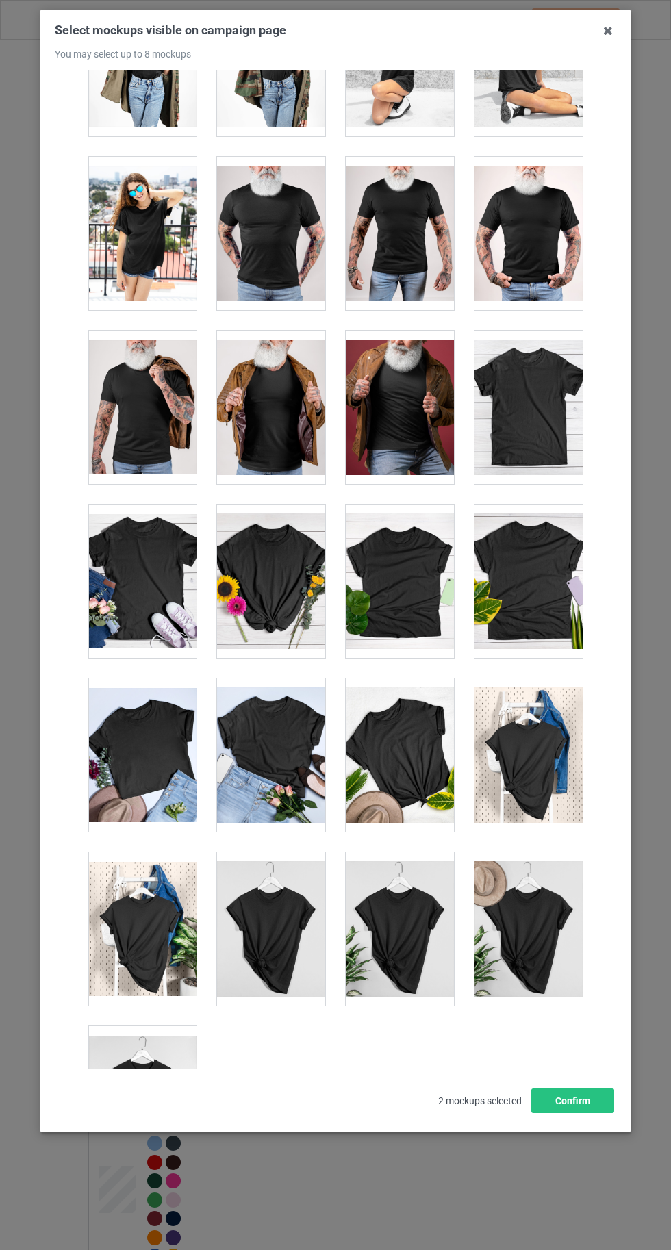
click at [153, 1062] on div at bounding box center [142, 1102] width 108 height 153
click at [591, 1113] on button "Confirm" at bounding box center [572, 1100] width 83 height 25
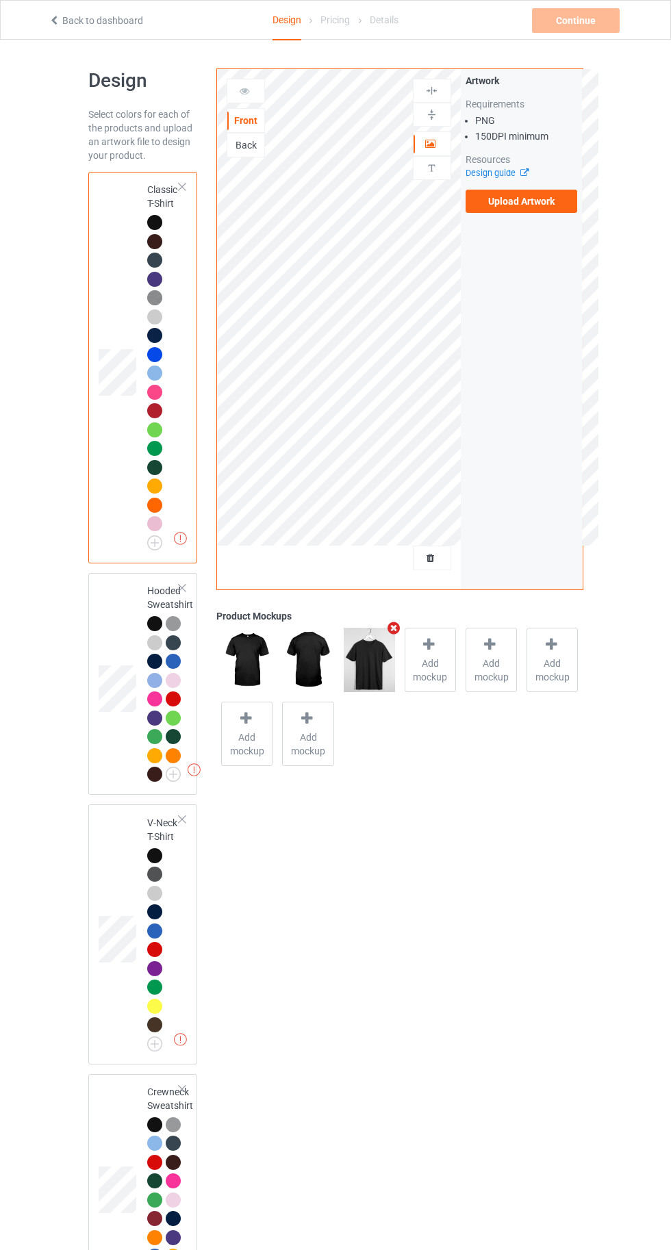
click at [518, 206] on label "Upload Artwork" at bounding box center [521, 201] width 112 height 23
click at [0, 0] on input "Upload Artwork" at bounding box center [0, 0] width 0 height 0
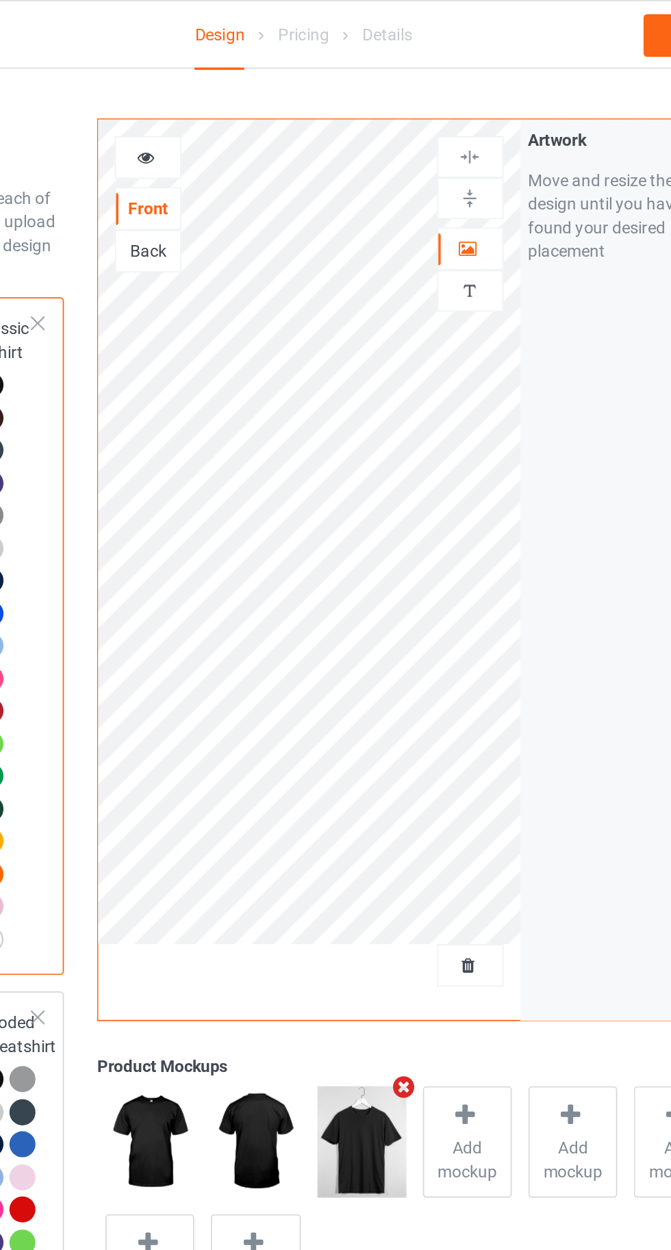
click at [240, 88] on icon at bounding box center [245, 89] width 12 height 10
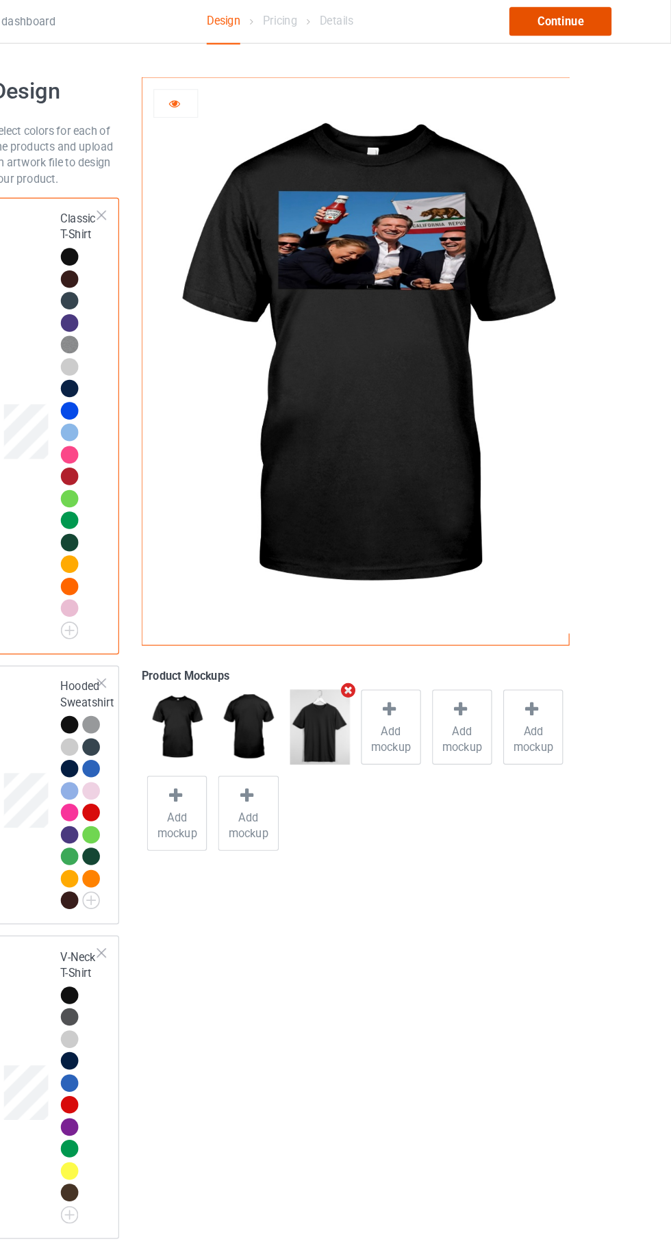
click at [581, 23] on div "Continue" at bounding box center [576, 20] width 88 height 25
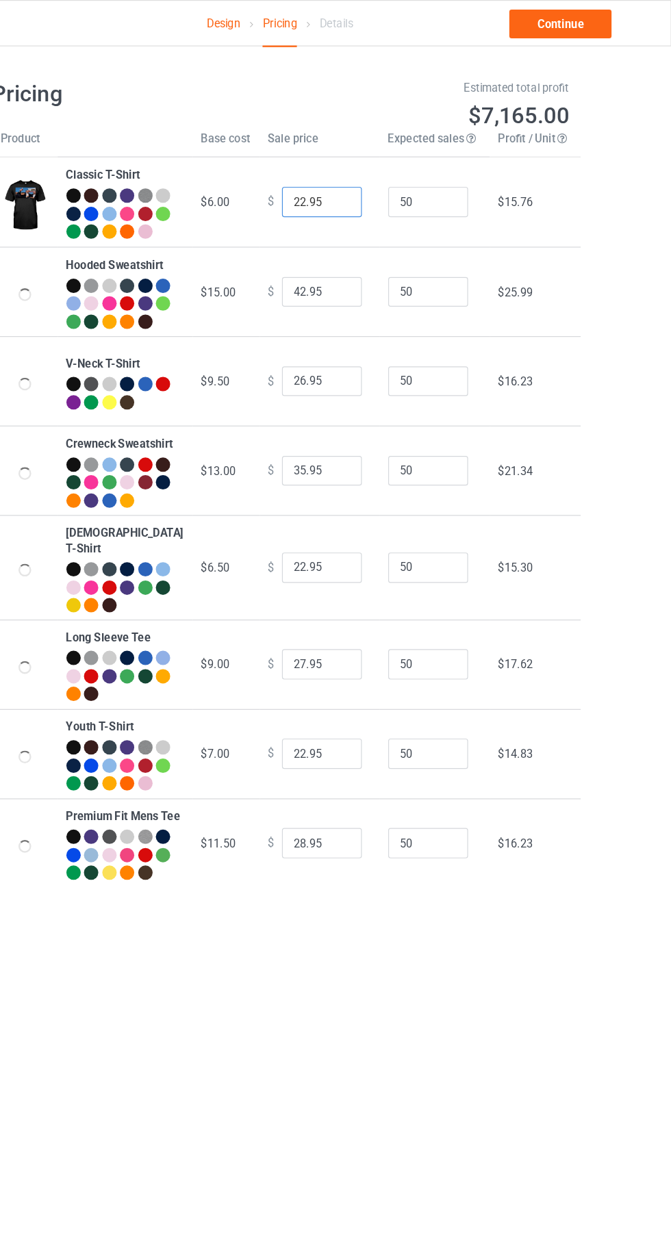
click at [340, 183] on input "22.95" at bounding box center [371, 173] width 68 height 26
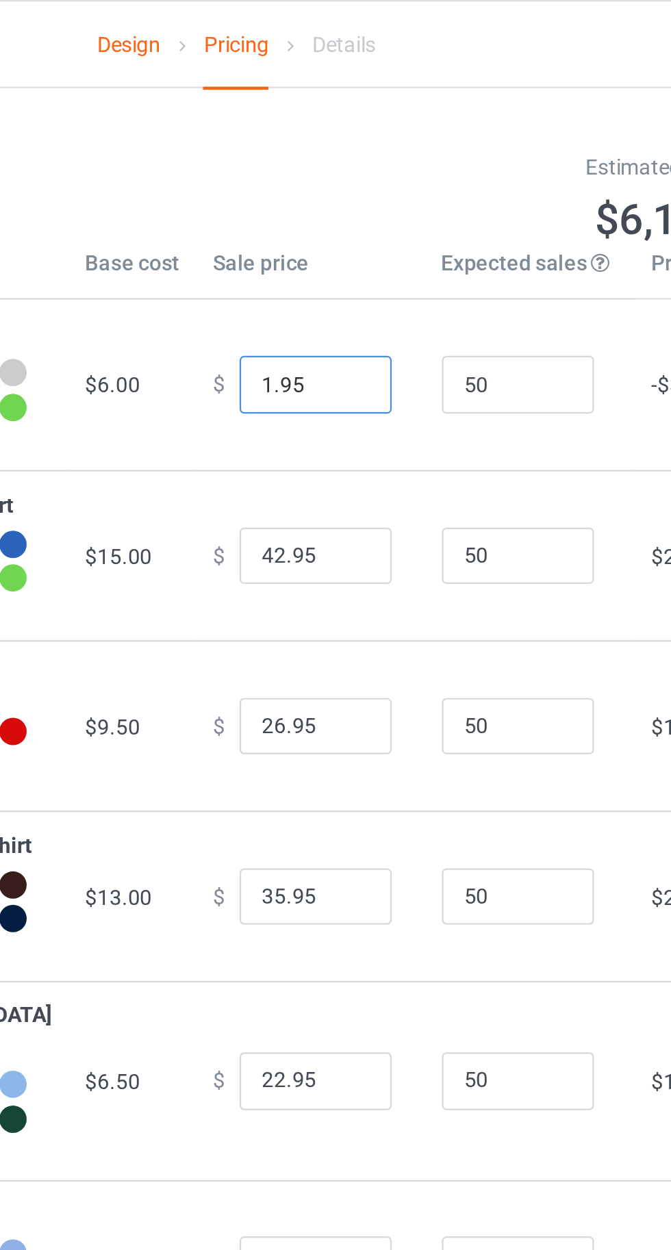
type input "15.95"
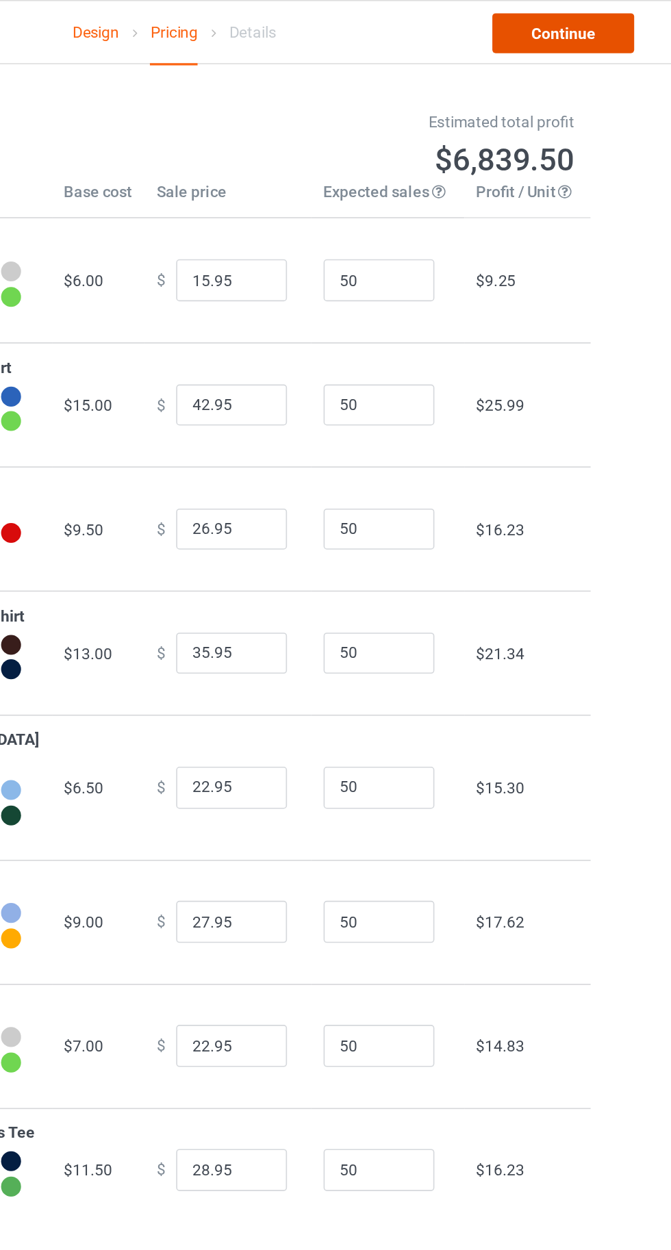
click at [576, 23] on link "Continue" at bounding box center [576, 20] width 88 height 25
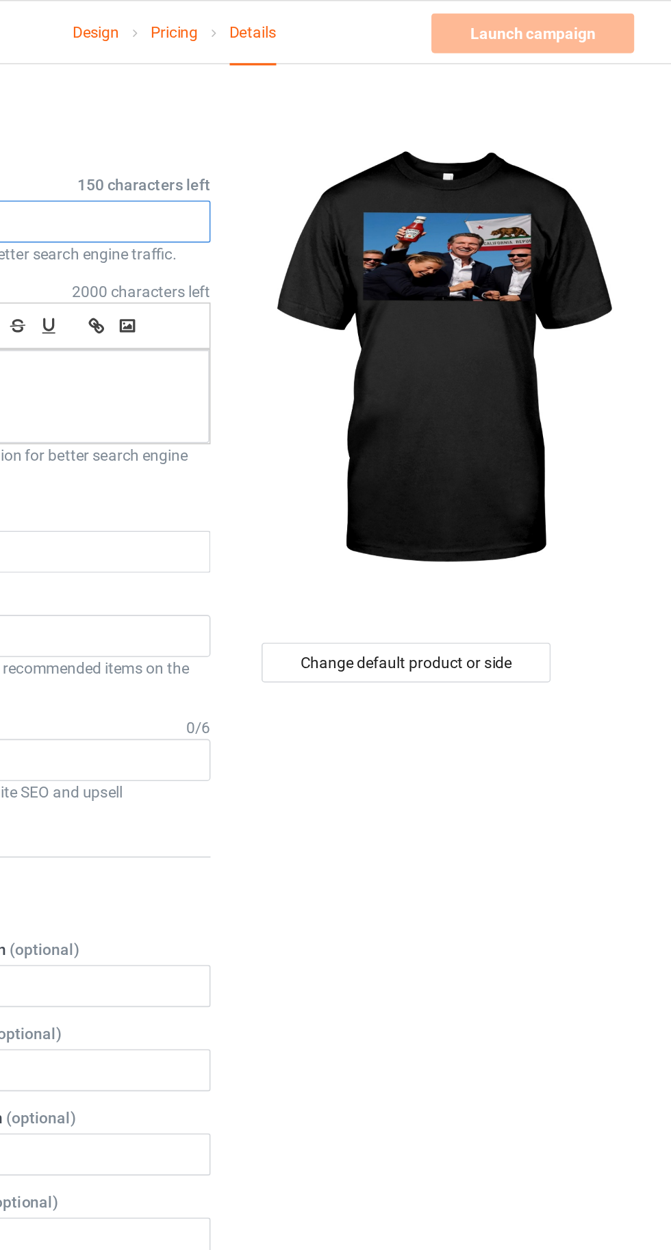
click at [290, 133] on input "text" at bounding box center [223, 137] width 270 height 26
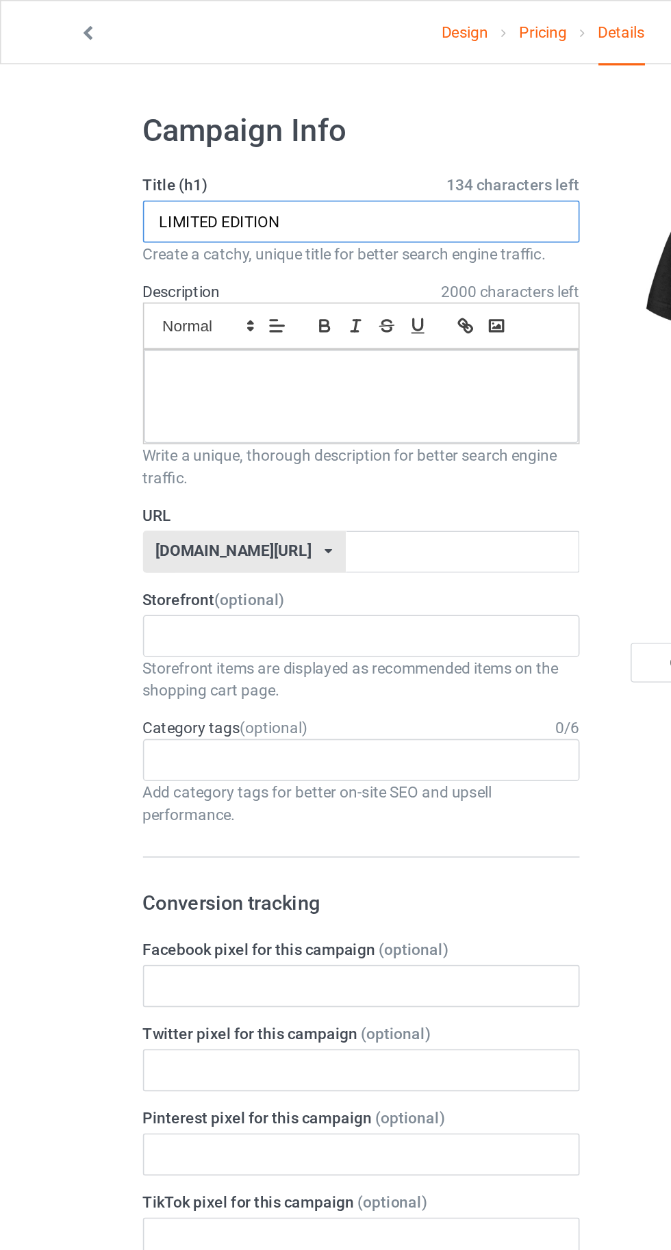
type input "LIMITED EDITION"
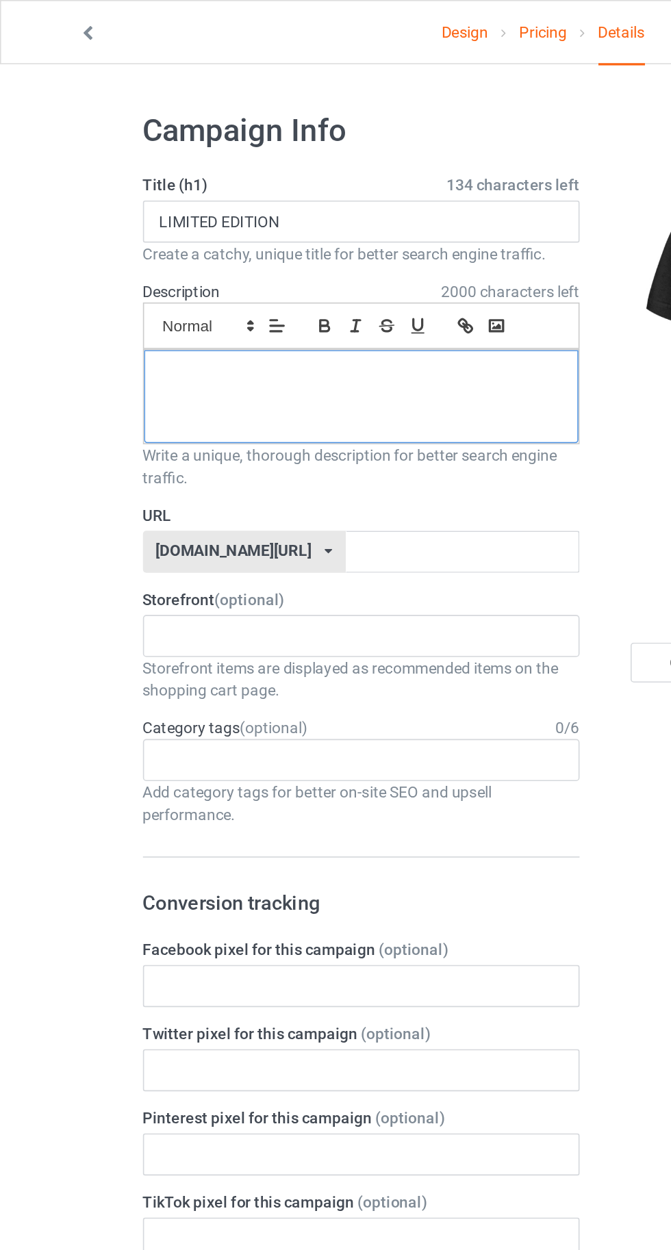
click at [153, 264] on div at bounding box center [223, 245] width 268 height 58
click at [307, 340] on input "text" at bounding box center [286, 341] width 144 height 26
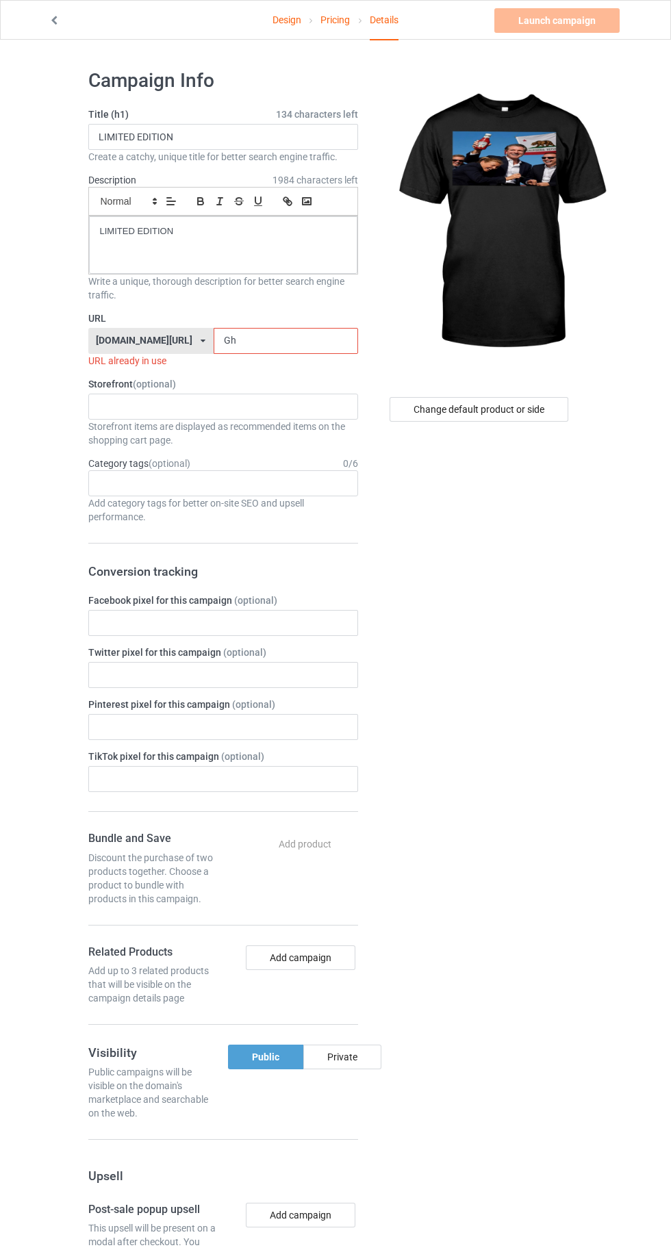
type input "Ghv"
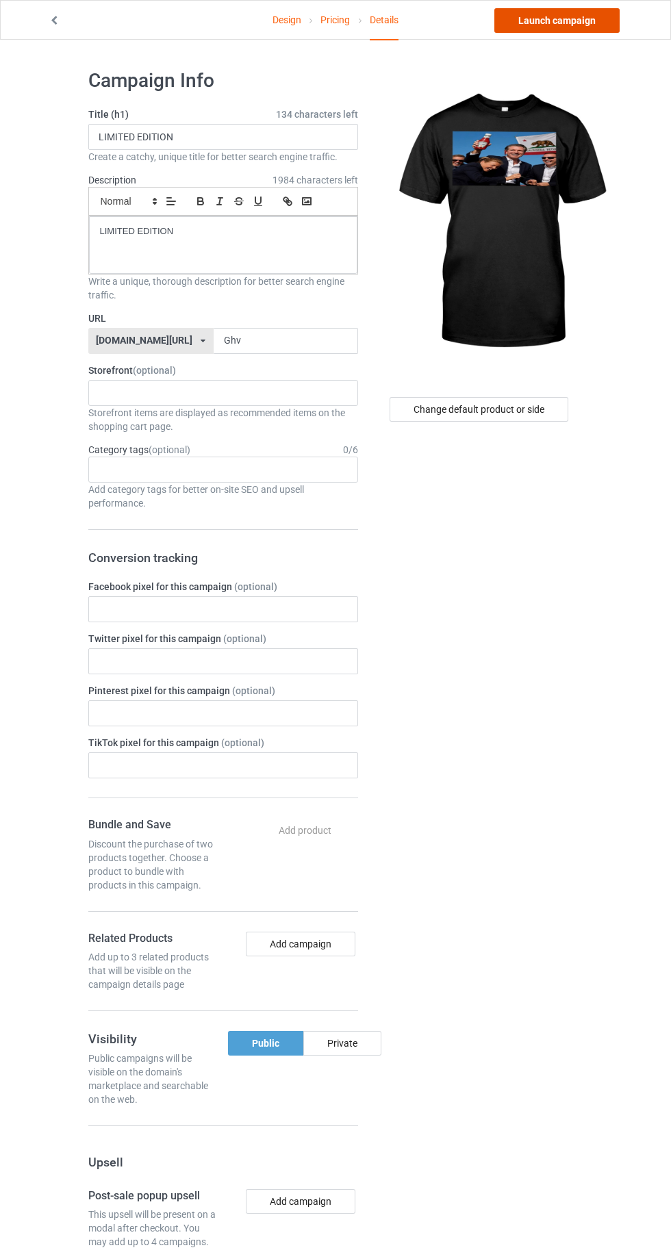
click at [539, 26] on link "Launch campaign" at bounding box center [556, 20] width 125 height 25
